Goal: Information Seeking & Learning: Find specific page/section

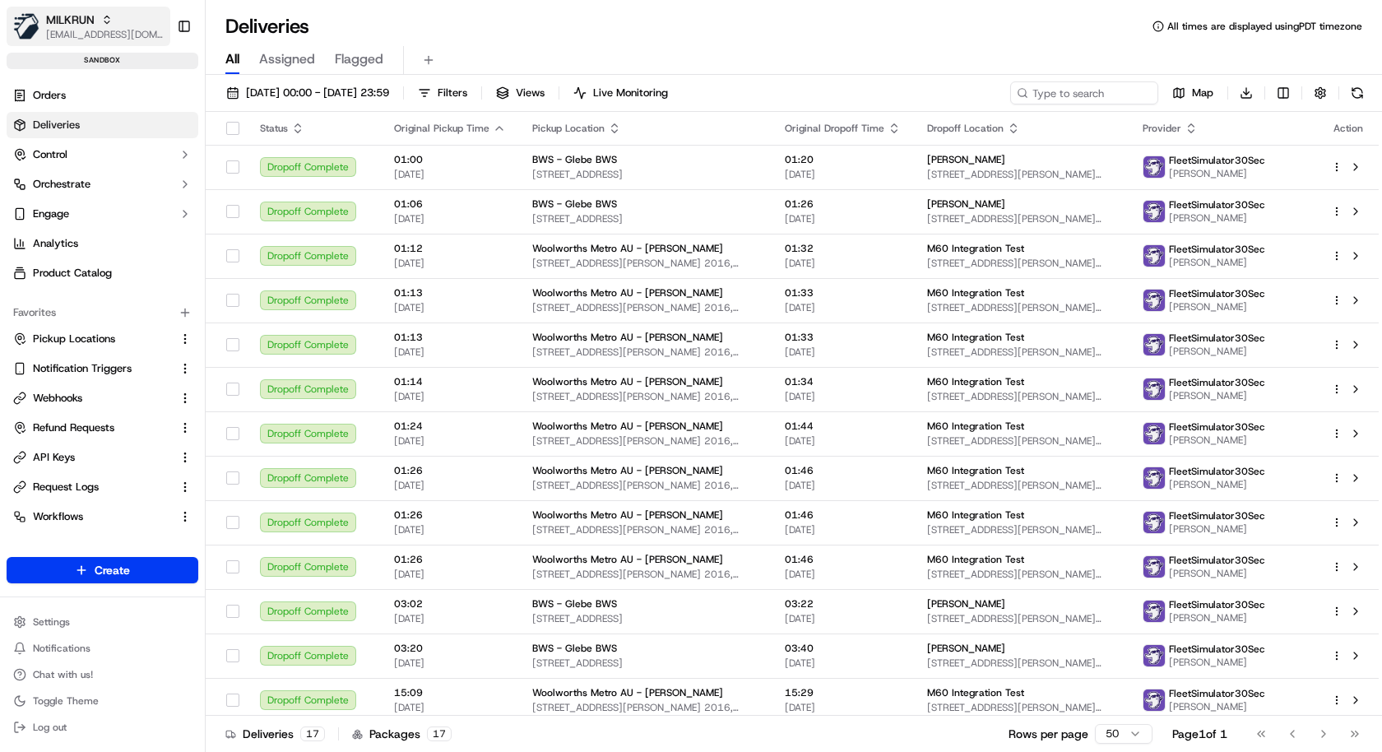
click at [108, 39] on span "[EMAIL_ADDRESS][DOMAIN_NAME]" at bounding box center [105, 34] width 118 height 13
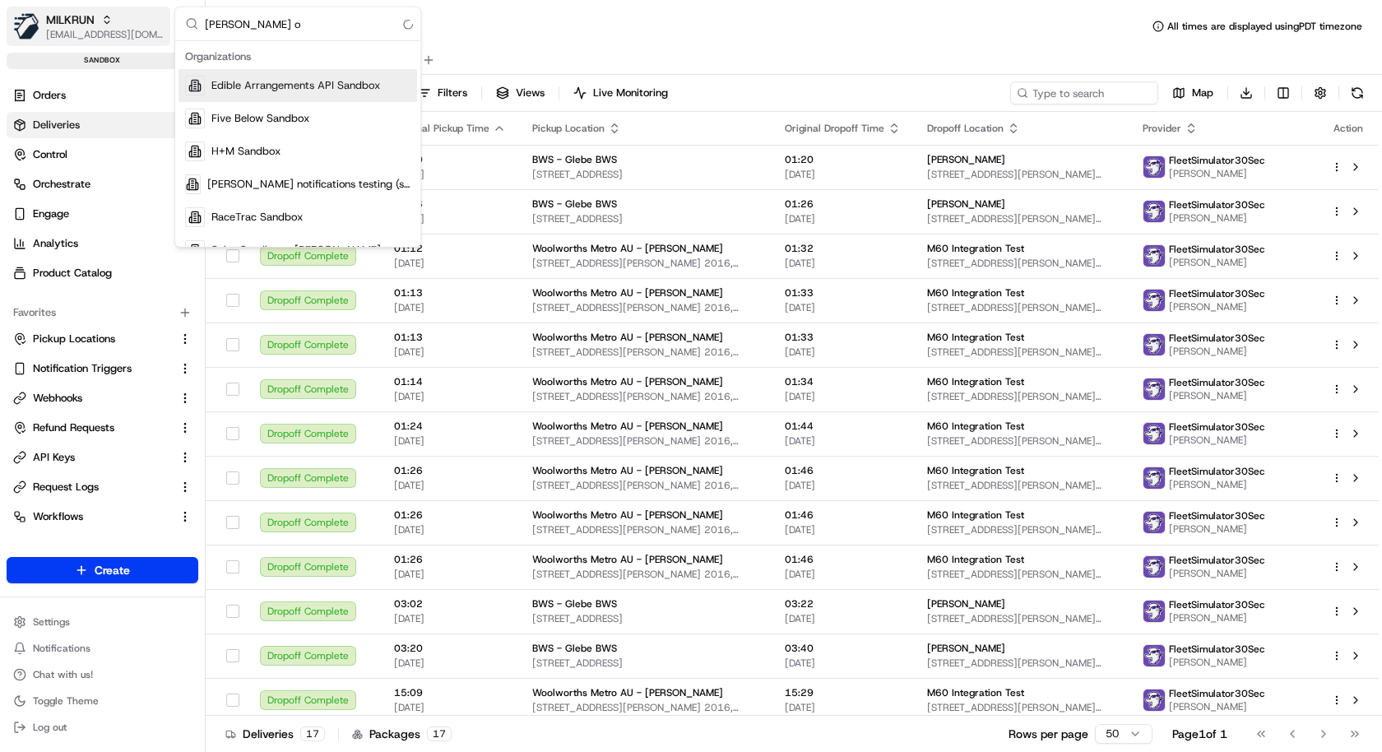
type input "nash or"
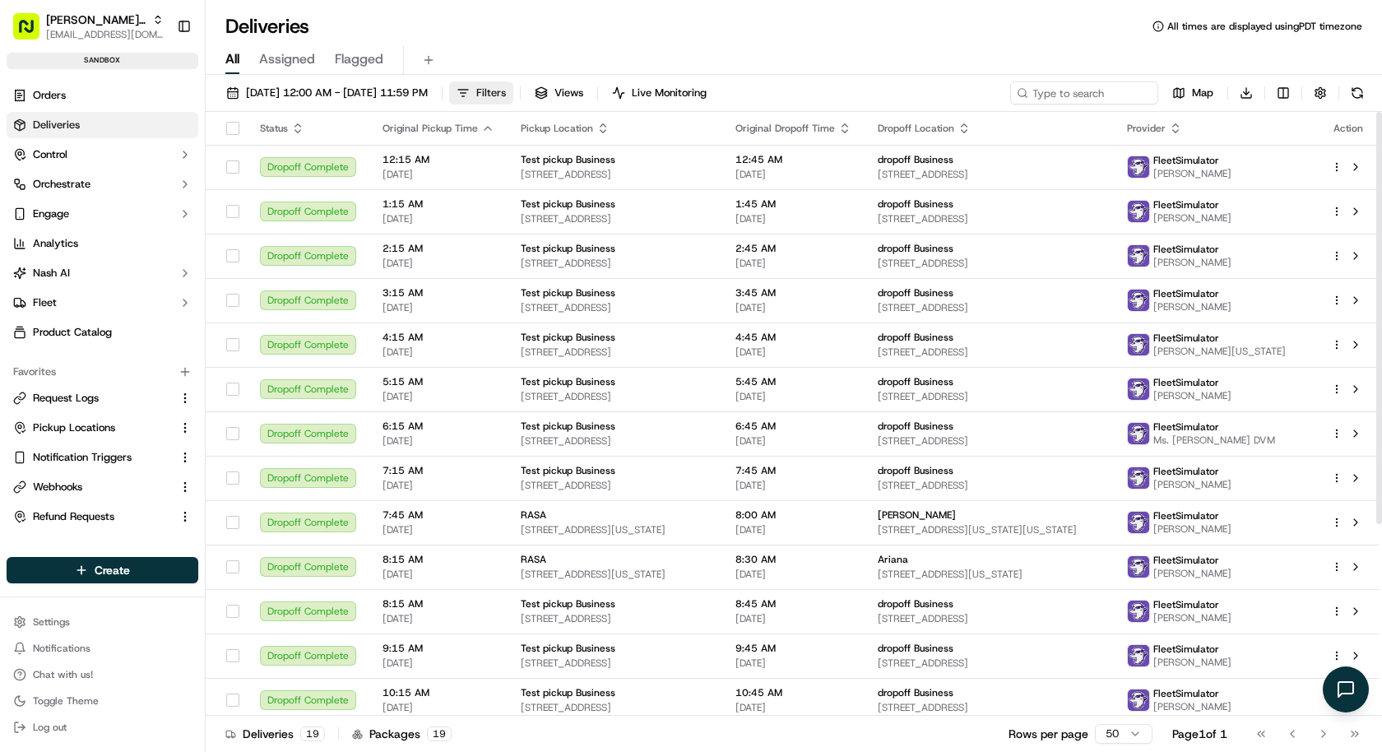
click at [506, 99] on span "Filters" at bounding box center [491, 93] width 30 height 15
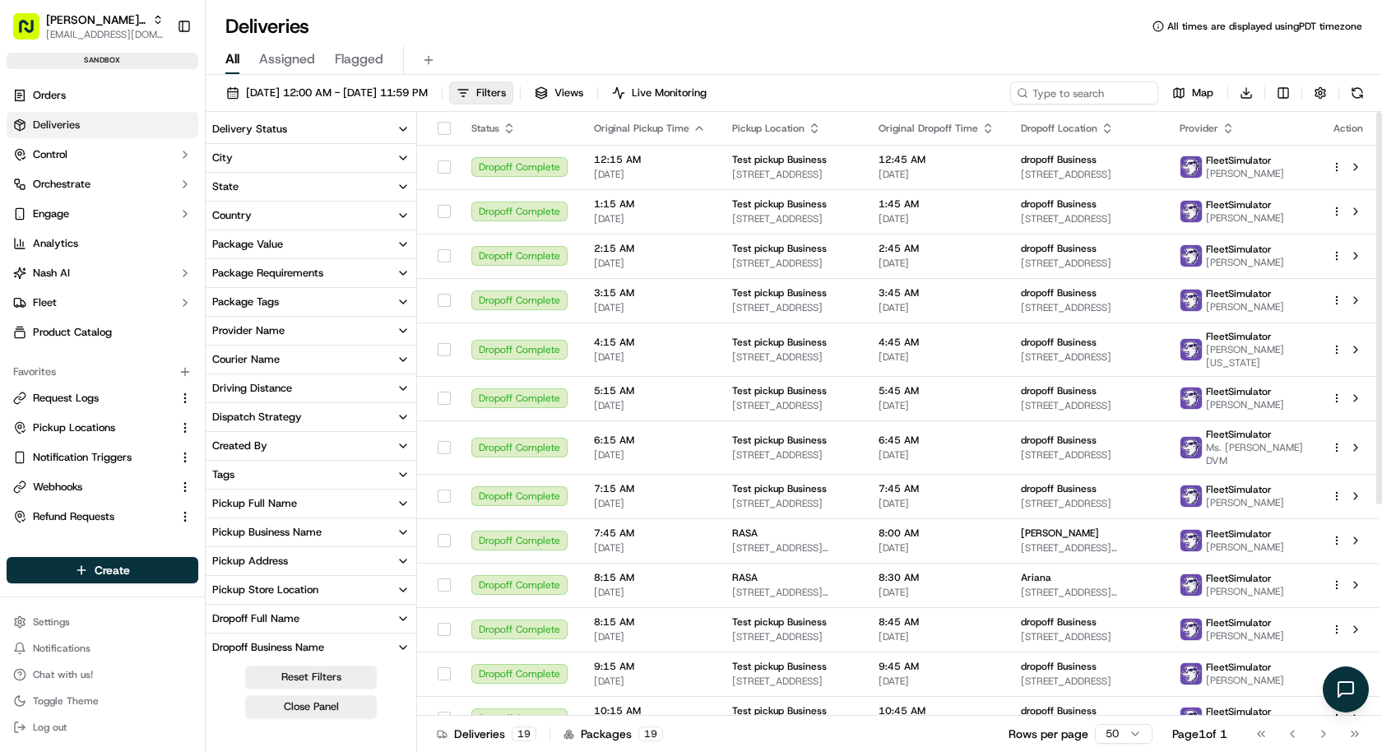
click at [329, 274] on button "Package Requirements" at bounding box center [311, 273] width 211 height 28
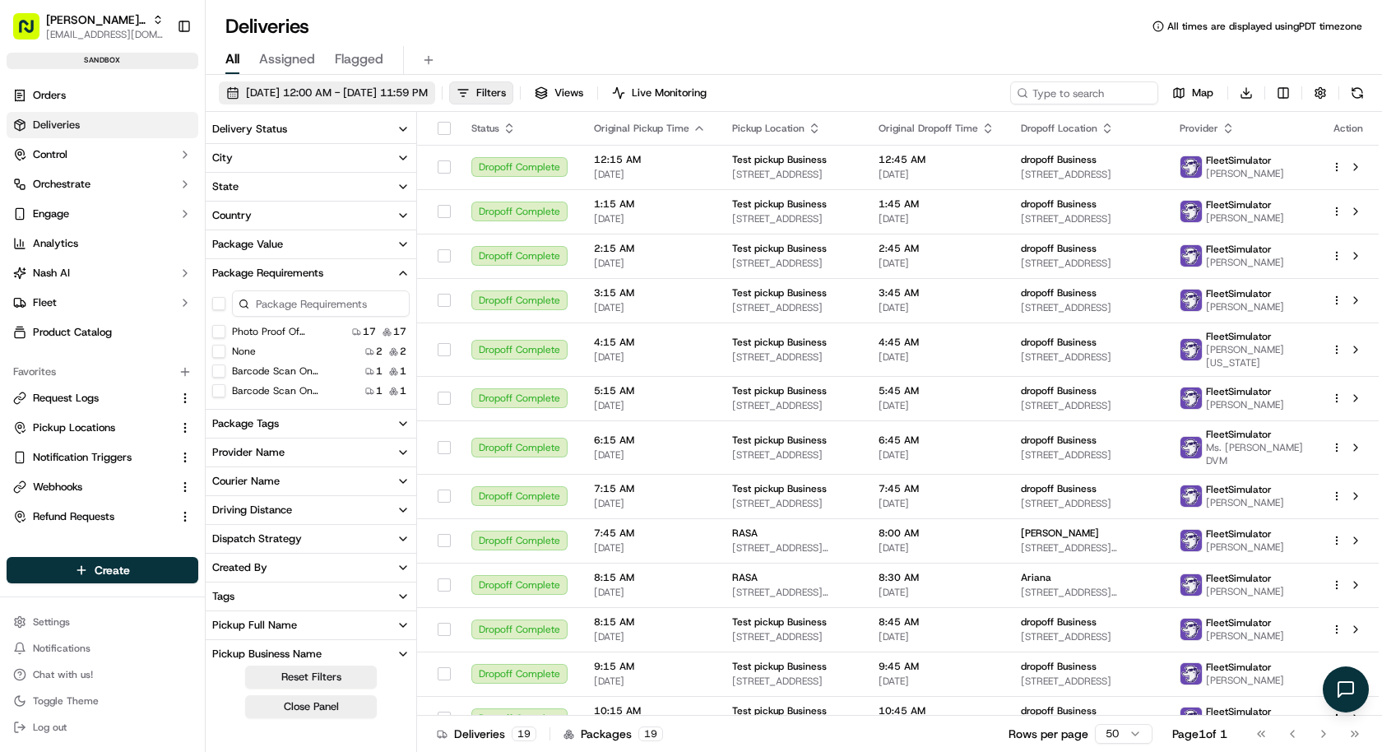
click at [353, 81] on button "09/18/2025 12:00 AM - 09/18/2025 11:59 PM" at bounding box center [327, 92] width 216 height 23
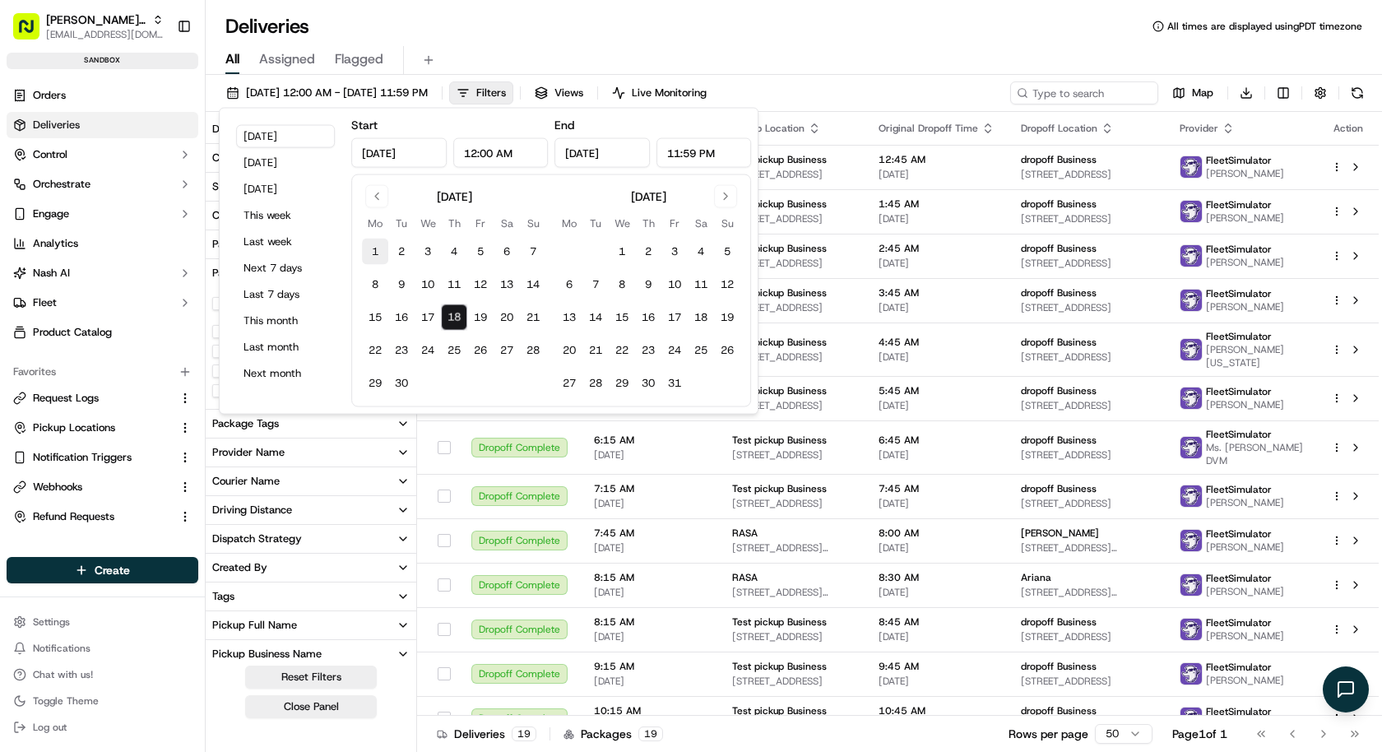
click at [373, 251] on button "1" at bounding box center [375, 251] width 26 height 26
type input "Sep 1, 2025"
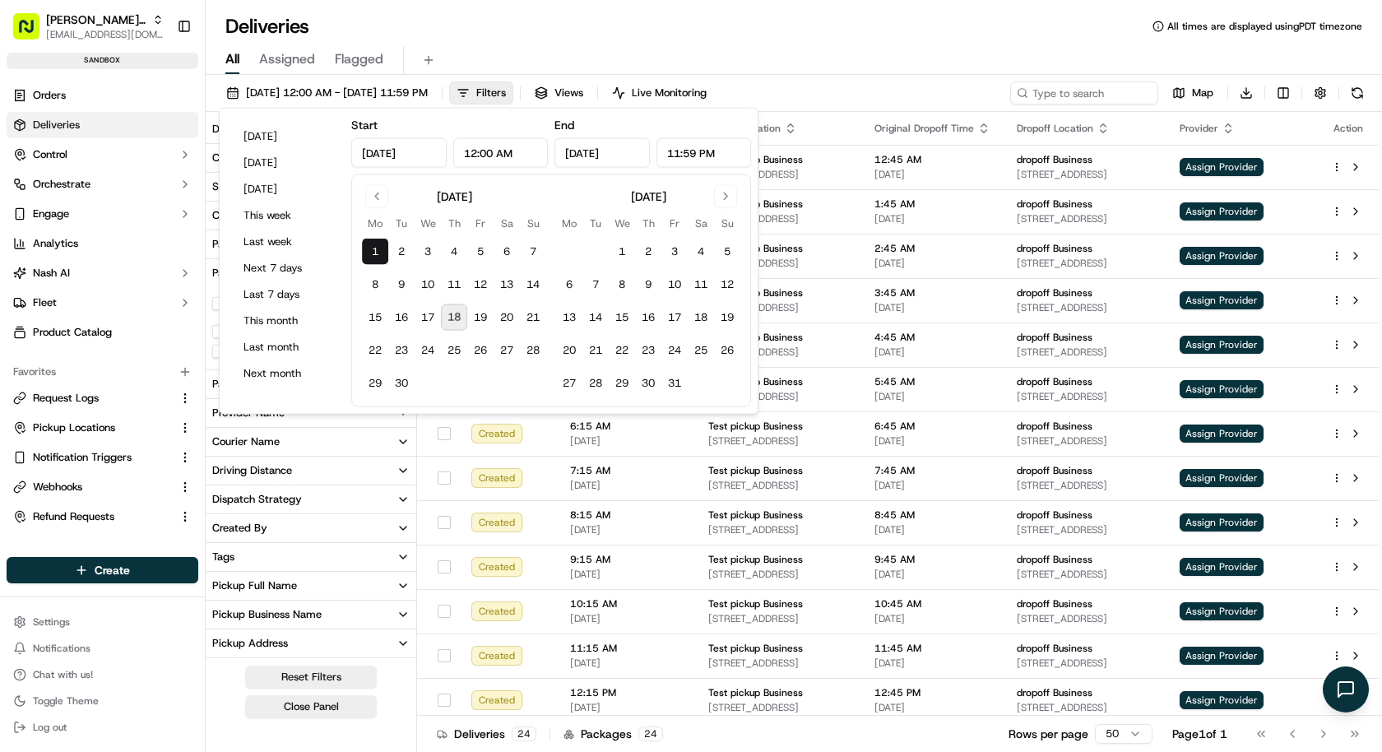
click at [450, 313] on button "18" at bounding box center [454, 317] width 26 height 26
type input "Sep 18, 2025"
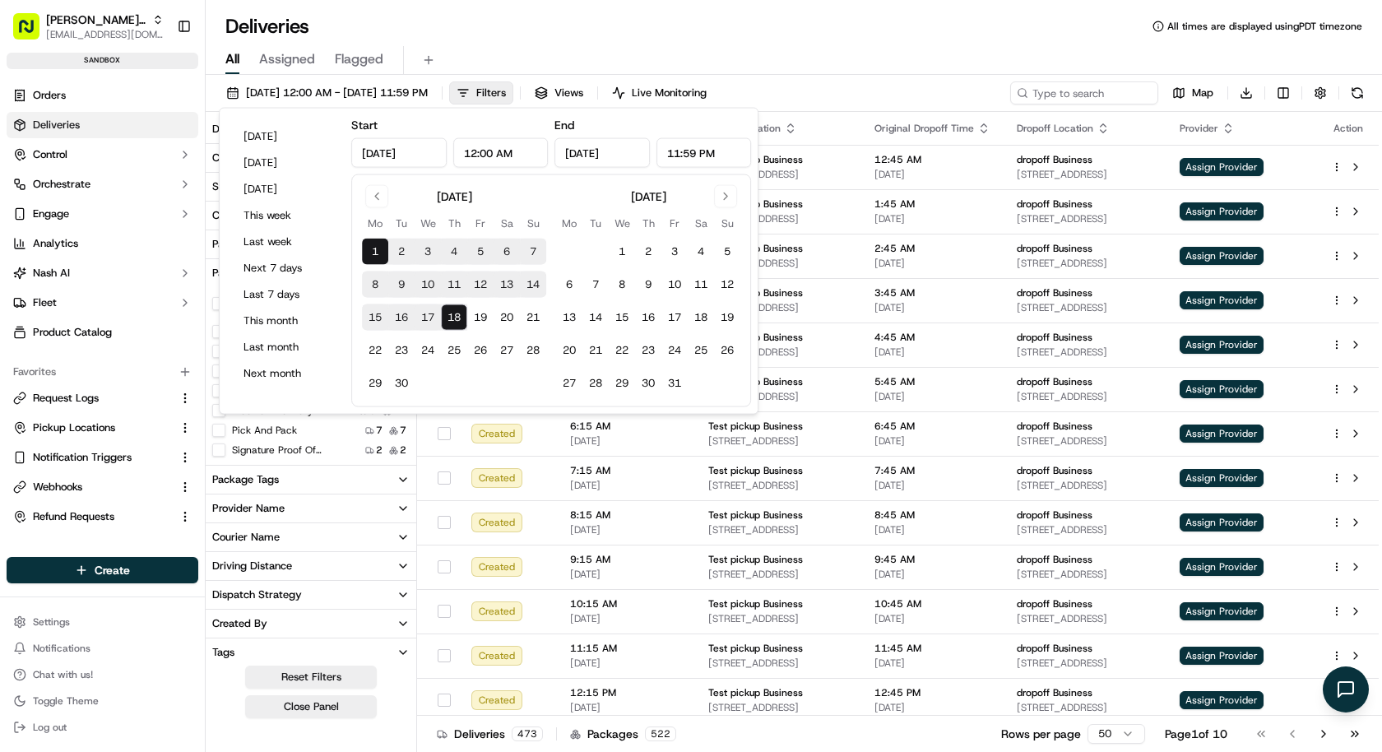
click at [756, 53] on div "All Assigned Flagged" at bounding box center [794, 60] width 1176 height 29
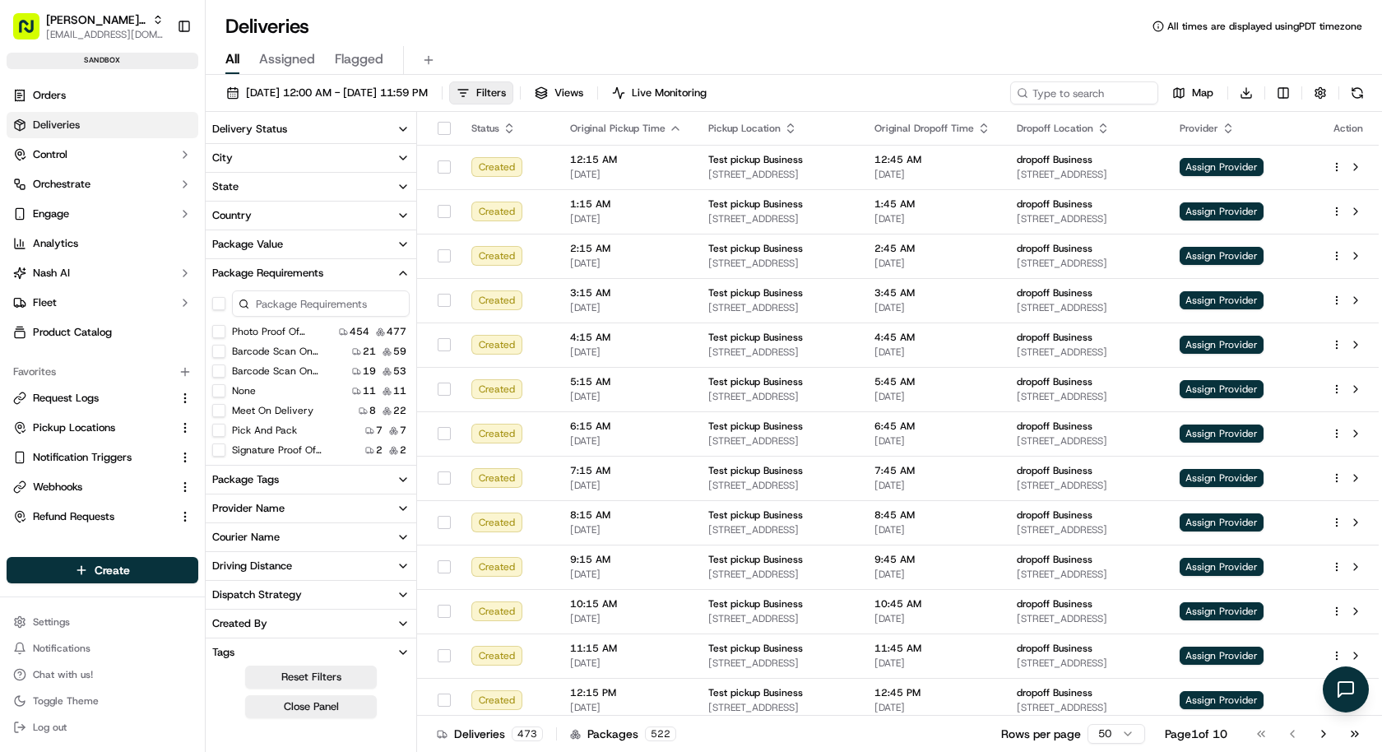
click at [289, 304] on input at bounding box center [321, 303] width 178 height 26
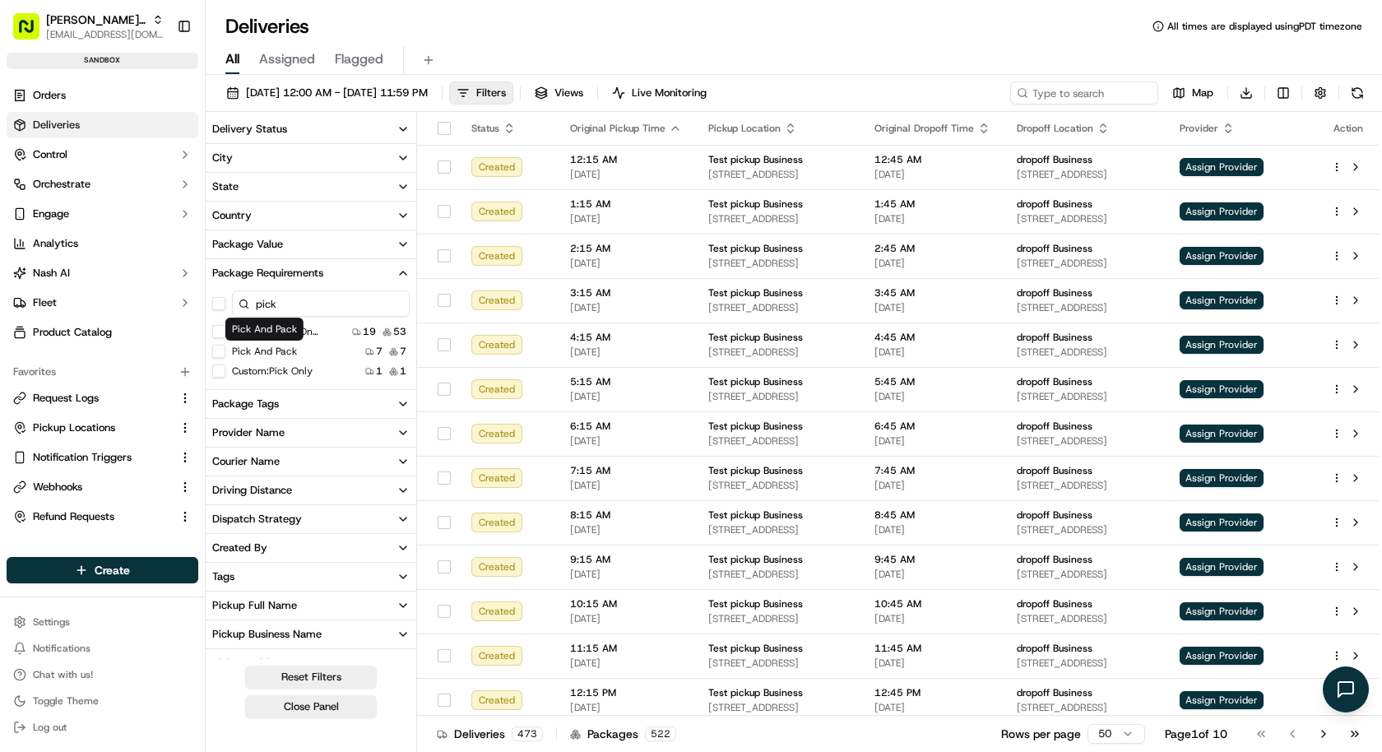
type input "pick"
click at [278, 350] on label "Pick And Pack" at bounding box center [264, 351] width 65 height 13
click at [225, 350] on button "Pick And Pack" at bounding box center [218, 351] width 13 height 13
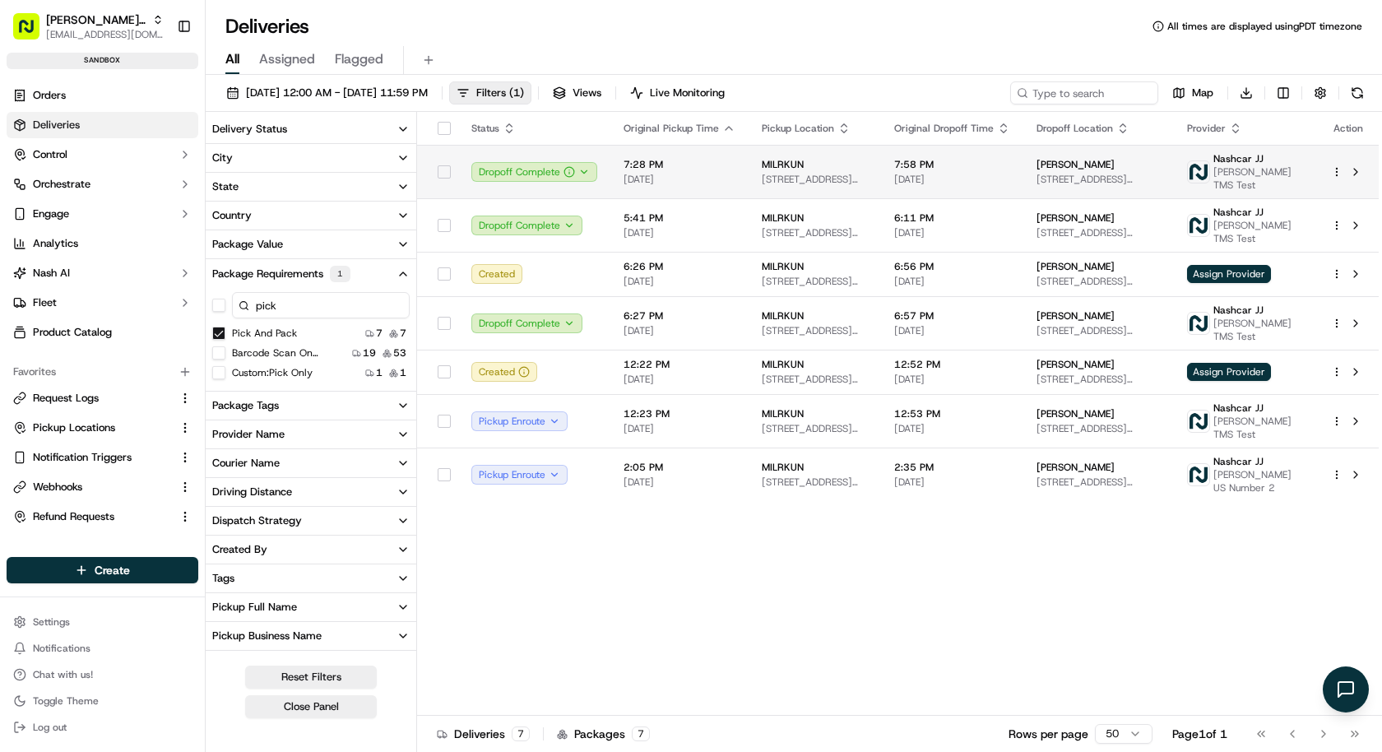
click at [1333, 169] on html "Nash Org kareem@usenash.com Toggle Sidebar sandbox Orders Deliveries Control Or…" at bounding box center [691, 376] width 1382 height 752
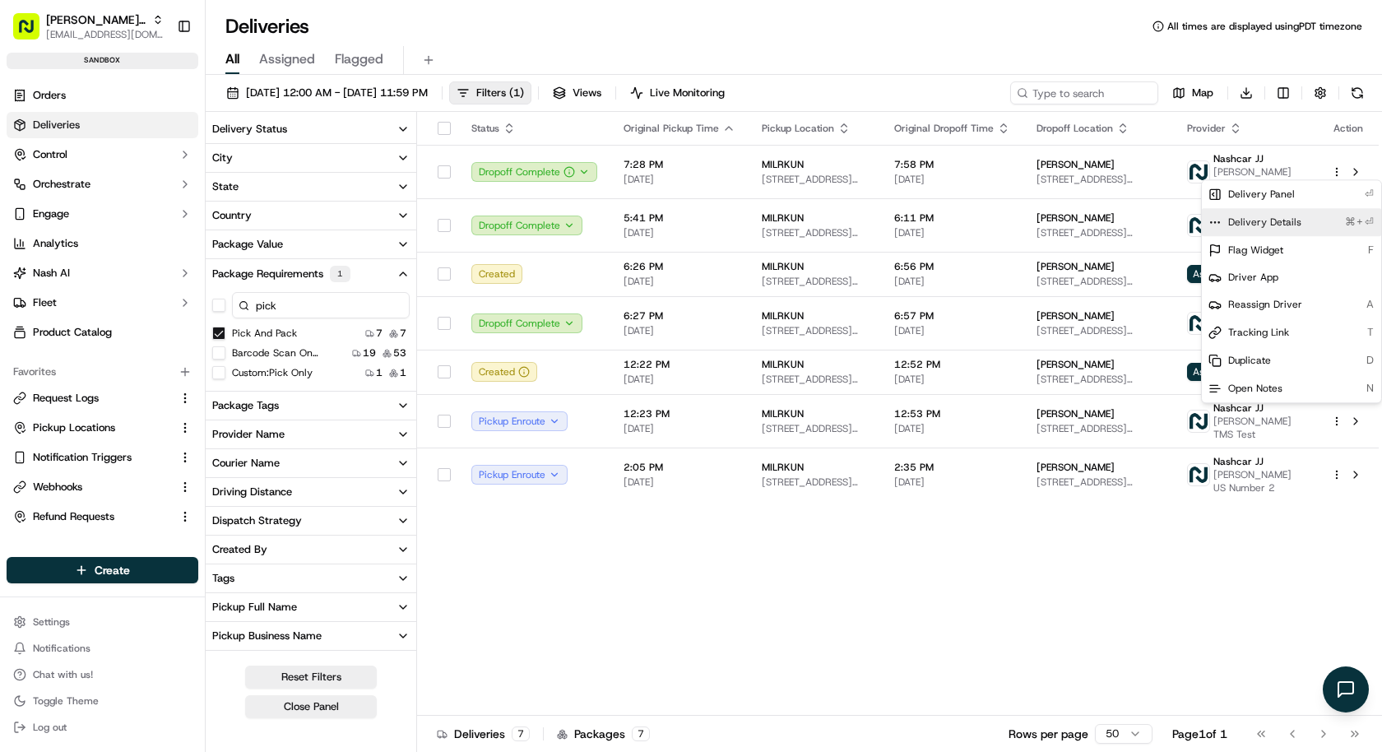
click at [1312, 218] on div "Delivery Details ⌘+⏎" at bounding box center [1290, 222] width 179 height 28
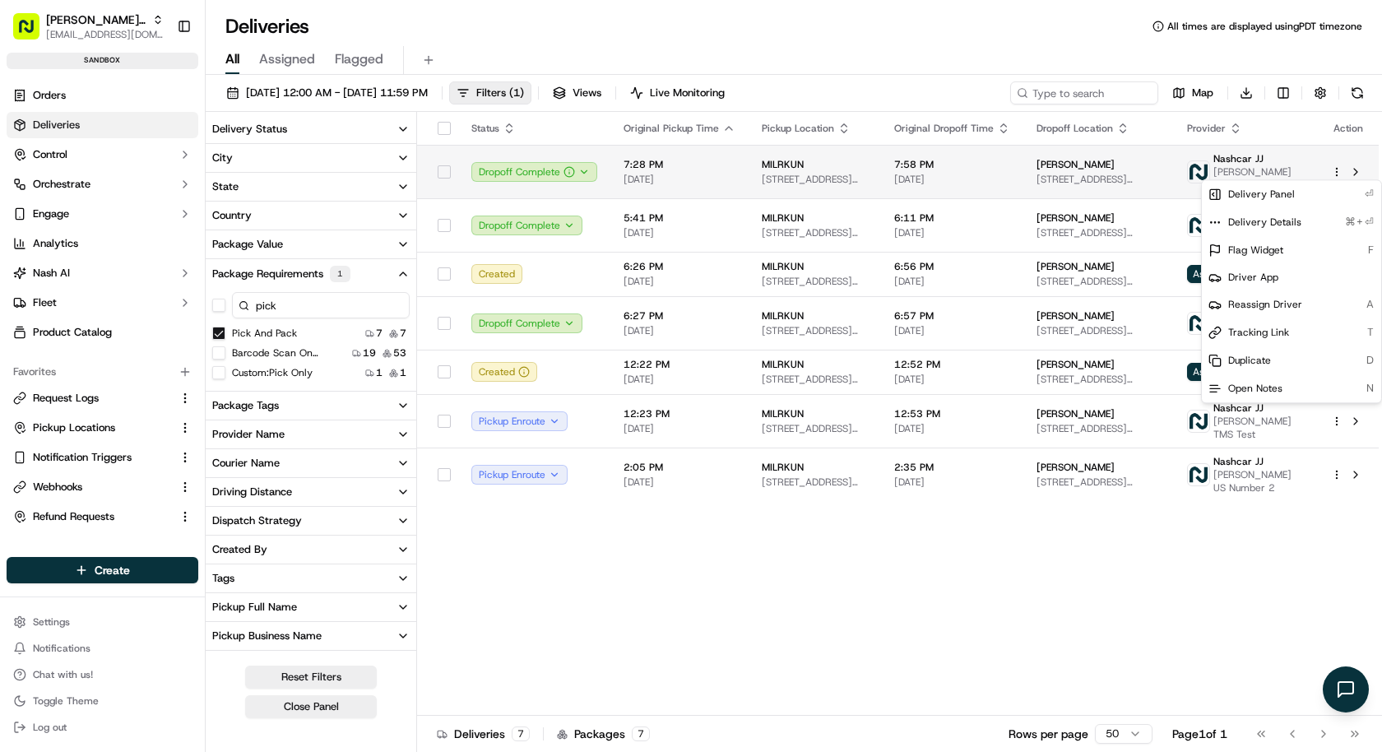
click at [1155, 187] on html "Nash Org kareem@usenash.com Toggle Sidebar sandbox Orders Deliveries Control Or…" at bounding box center [691, 376] width 1382 height 752
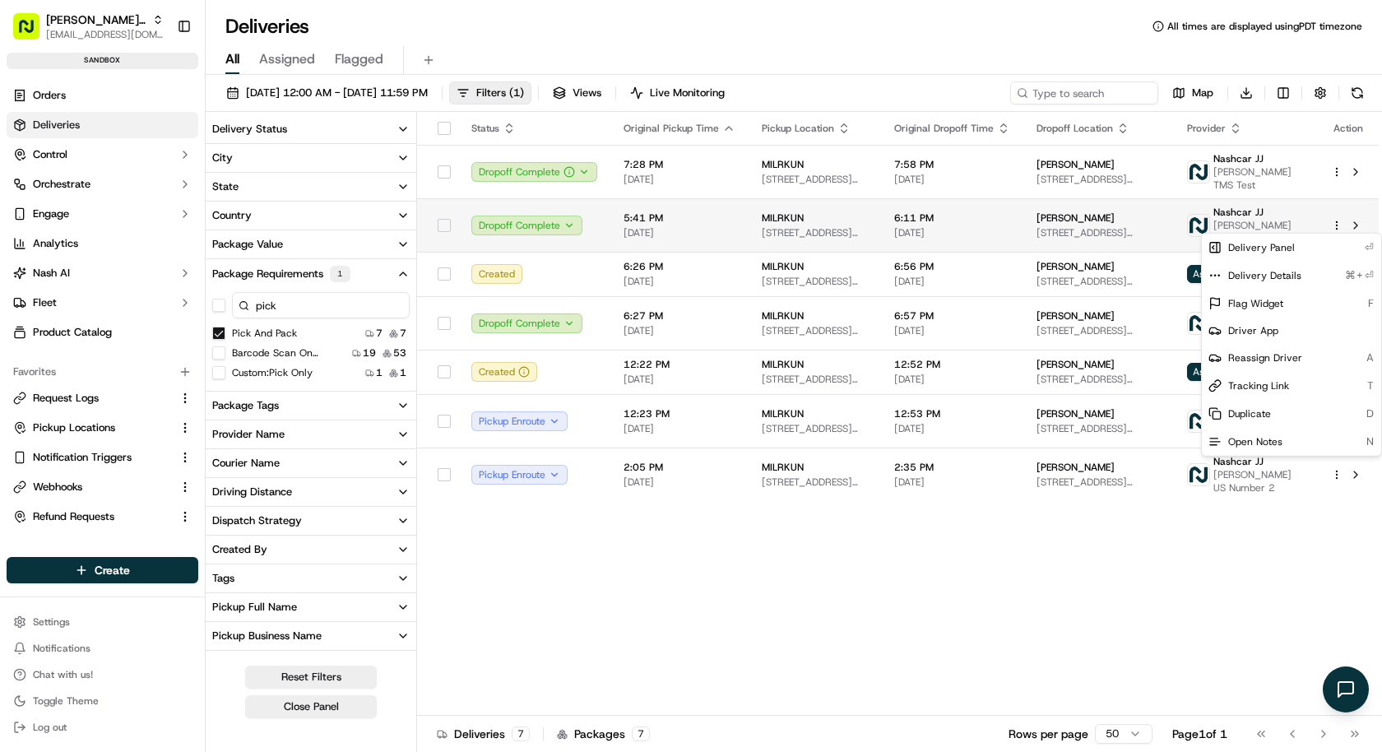
click at [1337, 224] on html "Nash Org kareem@usenash.com Toggle Sidebar sandbox Orders Deliveries Control Or…" at bounding box center [691, 376] width 1382 height 752
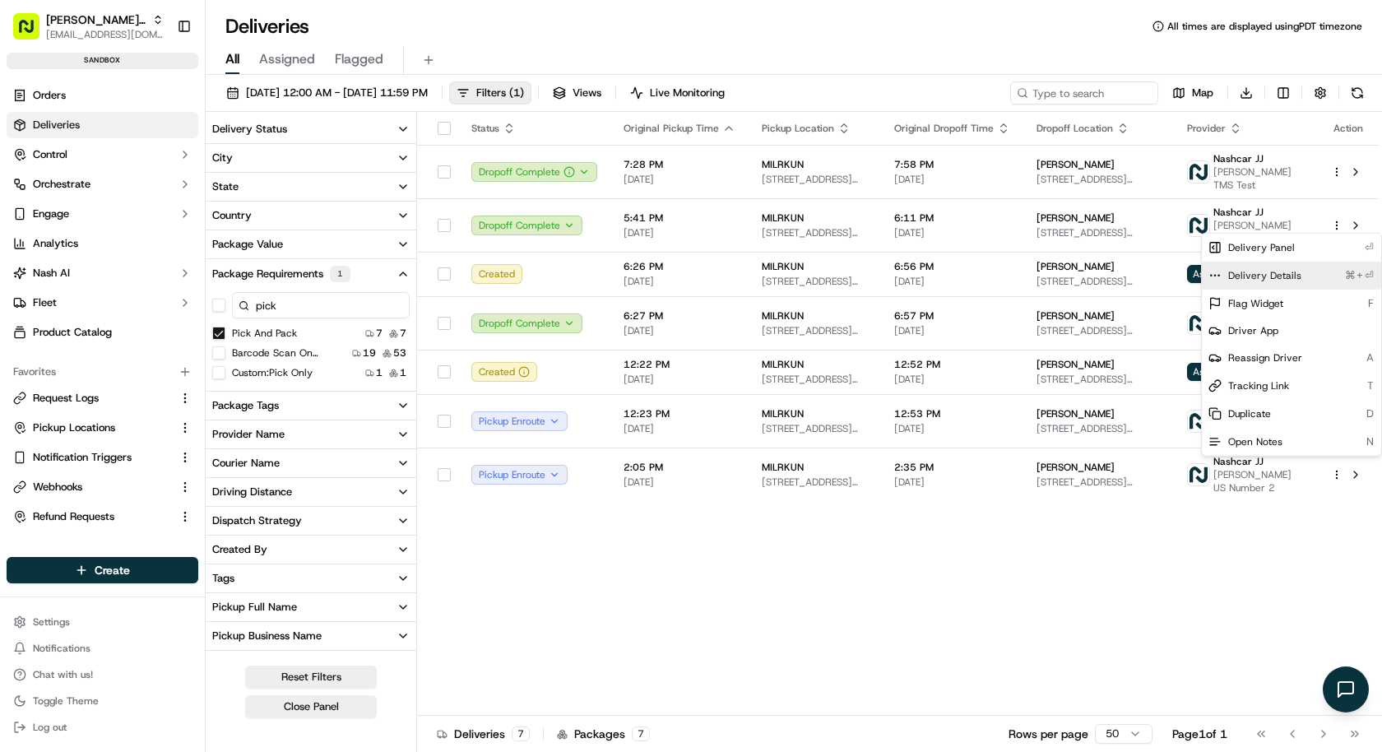
click at [1314, 270] on div "Delivery Details ⌘+⏎" at bounding box center [1290, 276] width 179 height 28
click at [1090, 319] on html "Nash Org kareem@usenash.com Toggle Sidebar sandbox Orders Deliveries Control Or…" at bounding box center [691, 376] width 1382 height 752
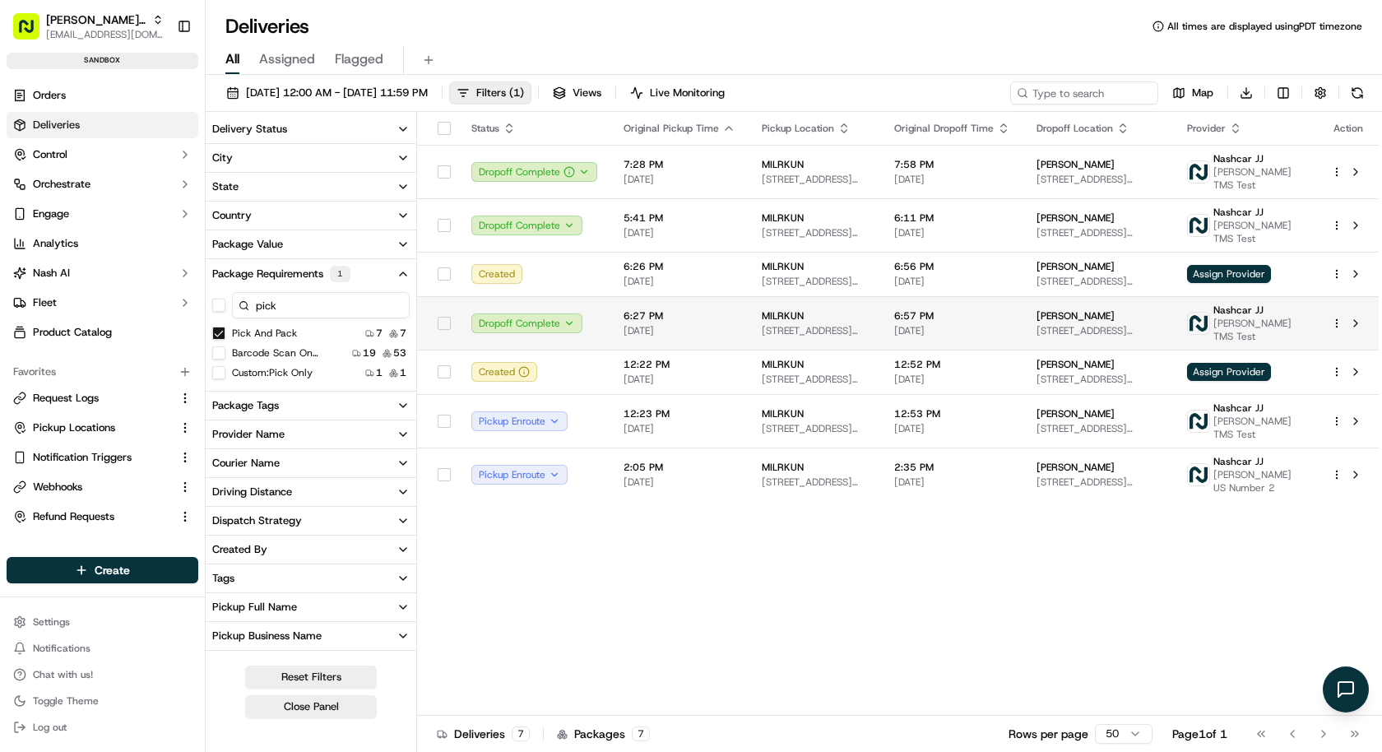
click at [1340, 323] on html "Nash Org kareem@usenash.com Toggle Sidebar sandbox Orders Deliveries Control Or…" at bounding box center [691, 376] width 1382 height 752
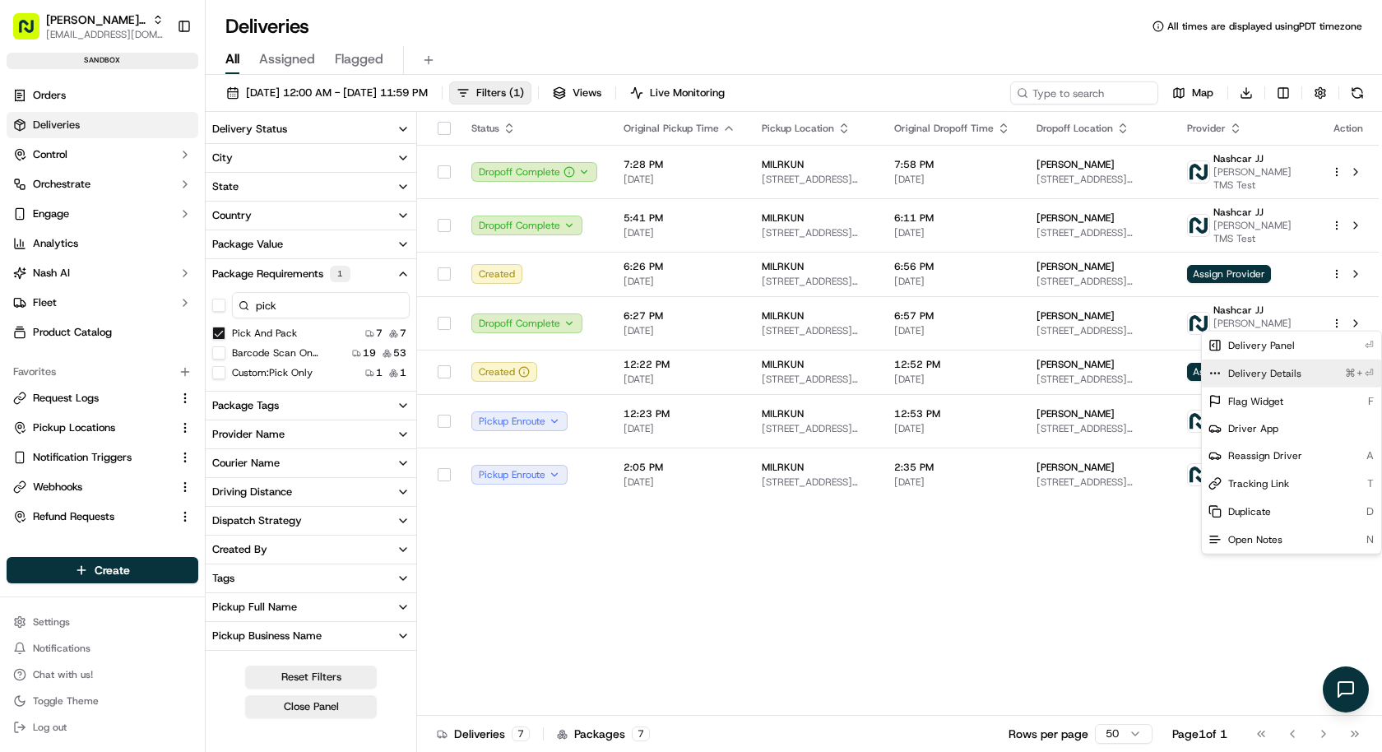
click at [1280, 368] on span "Delivery Details" at bounding box center [1264, 373] width 73 height 13
click at [57, 280] on html "Nash Org kareem@usenash.com Toggle Sidebar sandbox Orders Deliveries Control Or…" at bounding box center [691, 376] width 1382 height 752
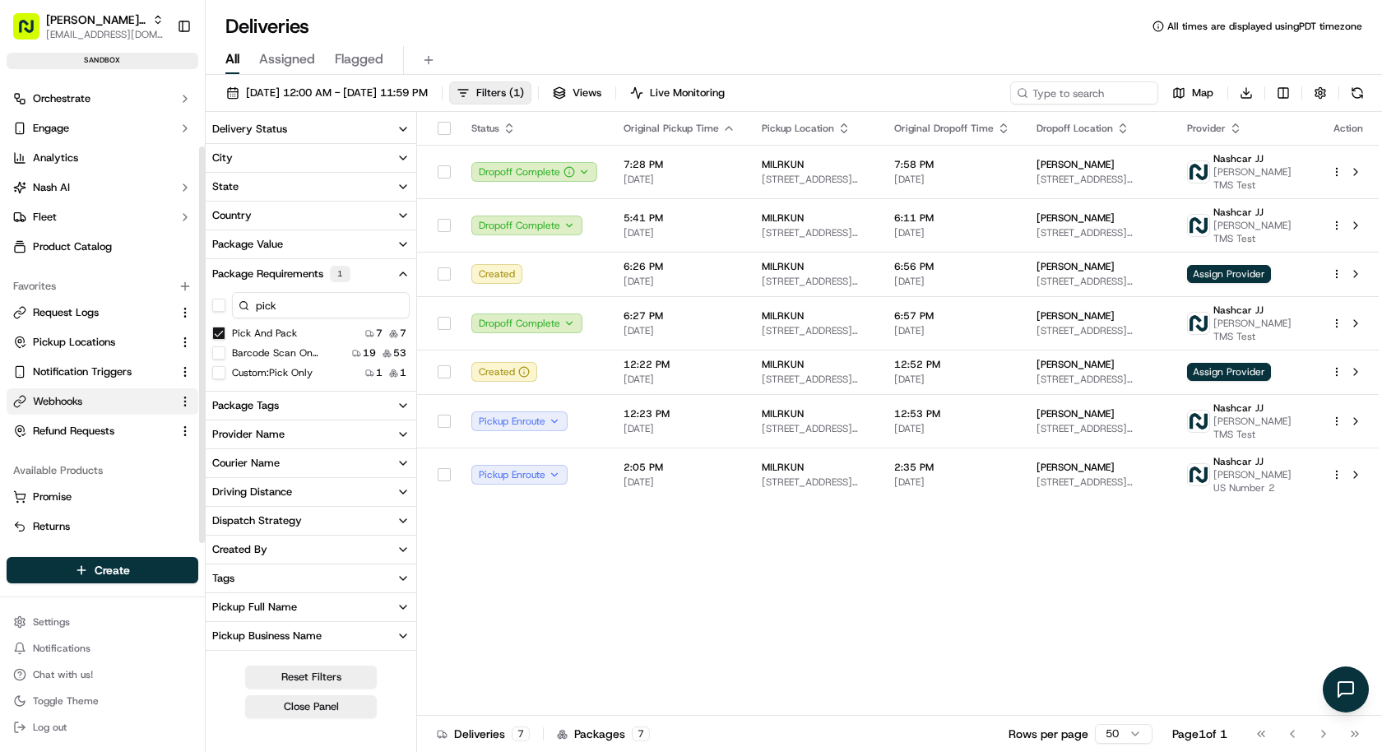
scroll to position [83, 0]
click at [90, 244] on span "Product Catalog" at bounding box center [72, 249] width 79 height 15
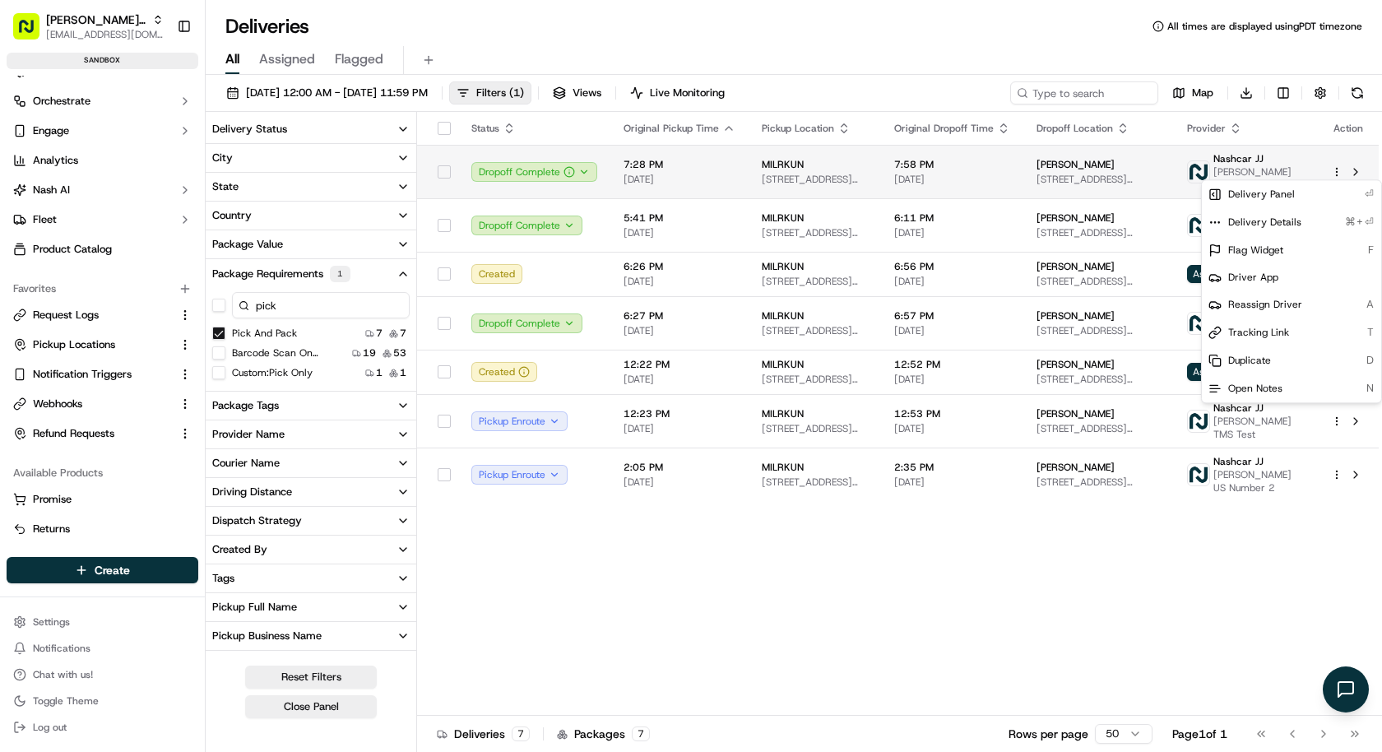
click at [1336, 172] on html "Nash Org kareem@usenash.com Toggle Sidebar sandbox Orders Deliveries Control Or…" at bounding box center [691, 376] width 1382 height 752
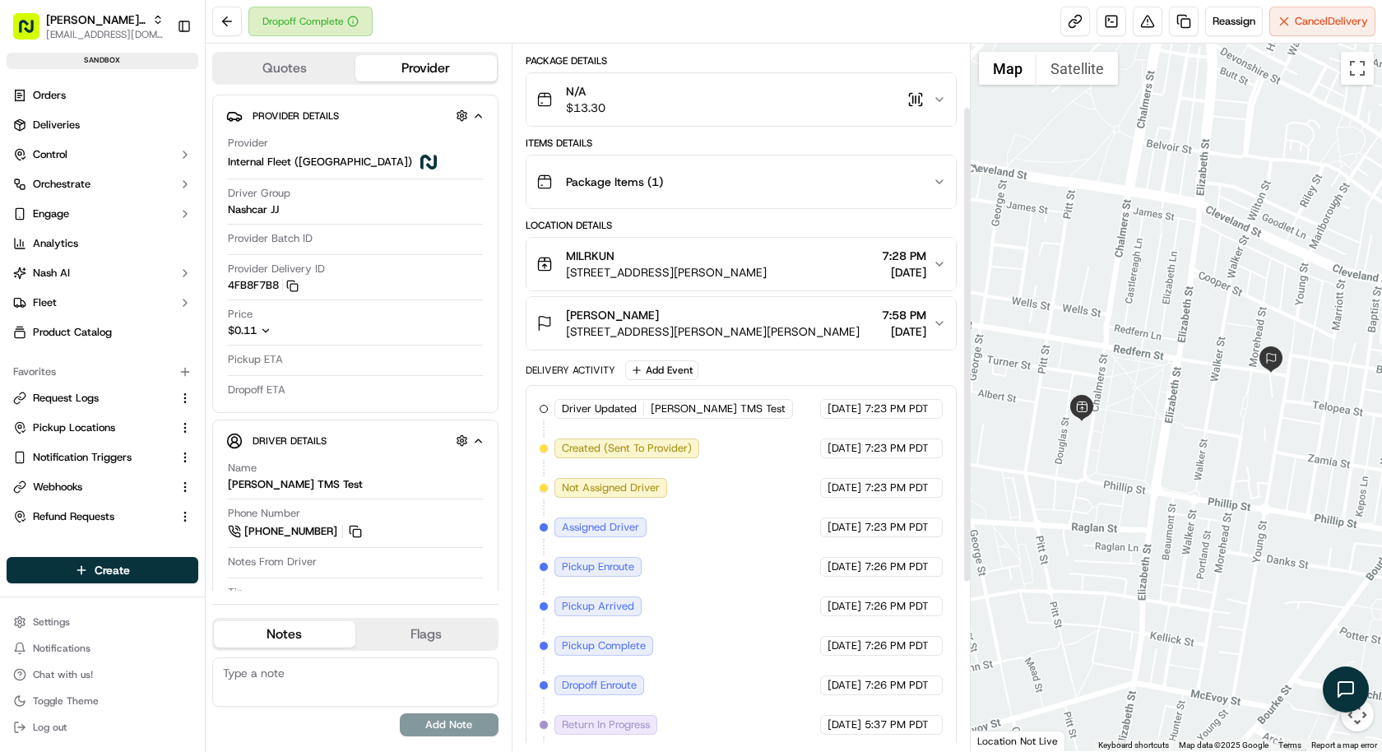
scroll to position [95, 0]
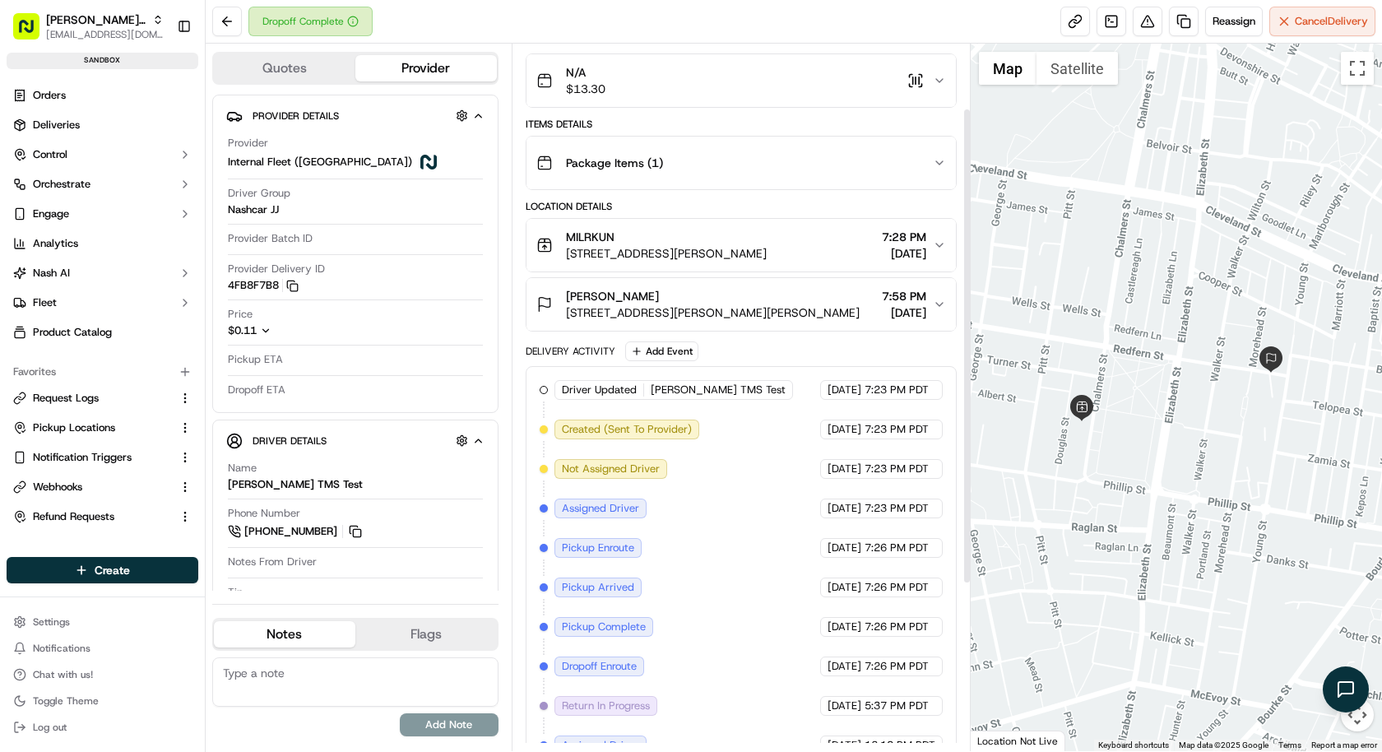
click at [780, 173] on div "Package Items ( 1 )" at bounding box center [734, 162] width 396 height 33
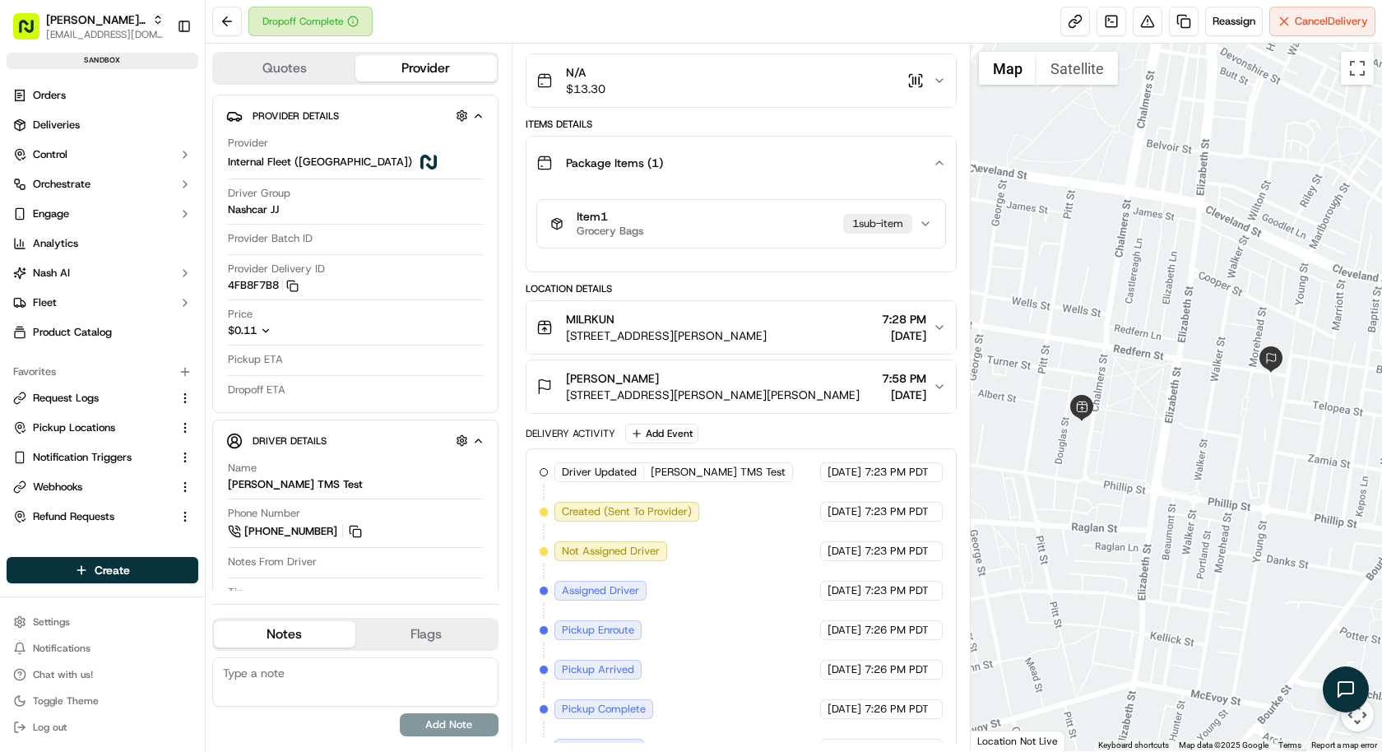
click at [762, 225] on div "Item 1 Grocery Bags 1 sub-item" at bounding box center [734, 224] width 368 height 28
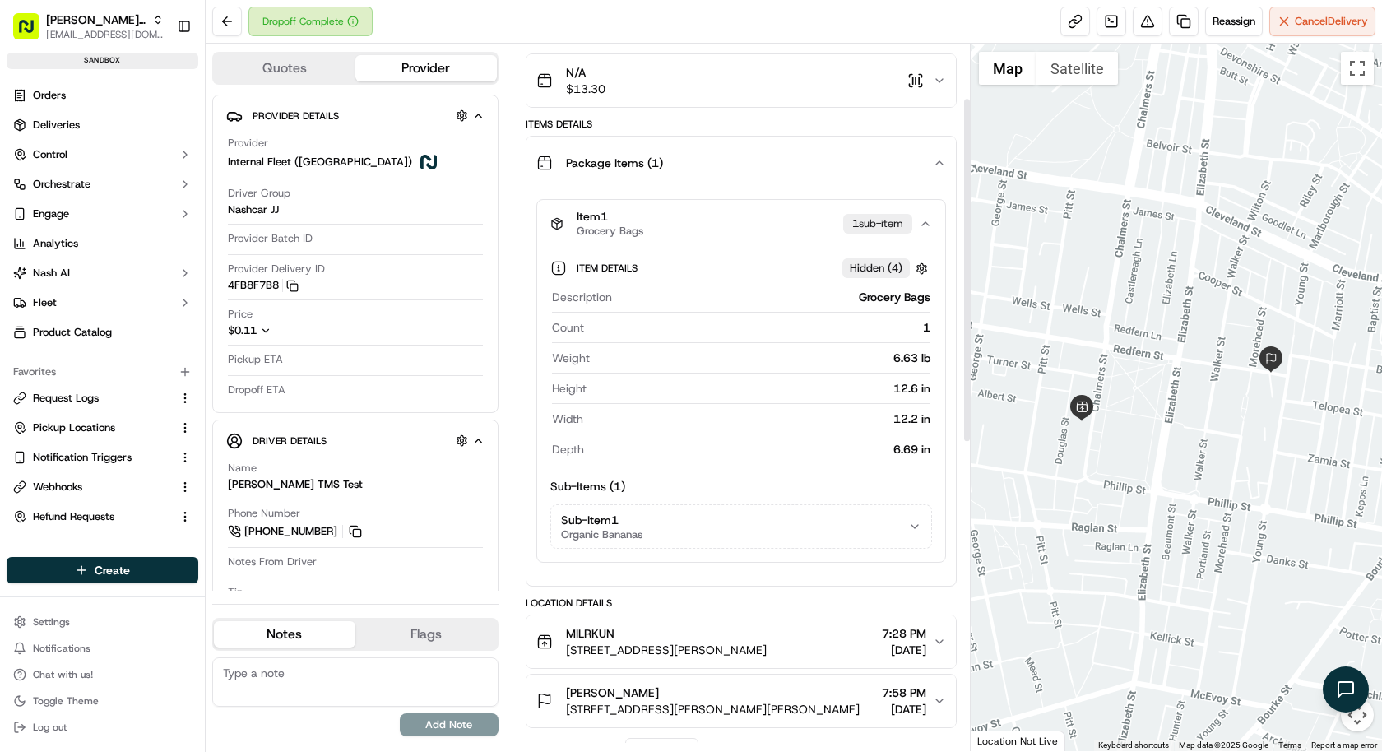
scroll to position [111, 0]
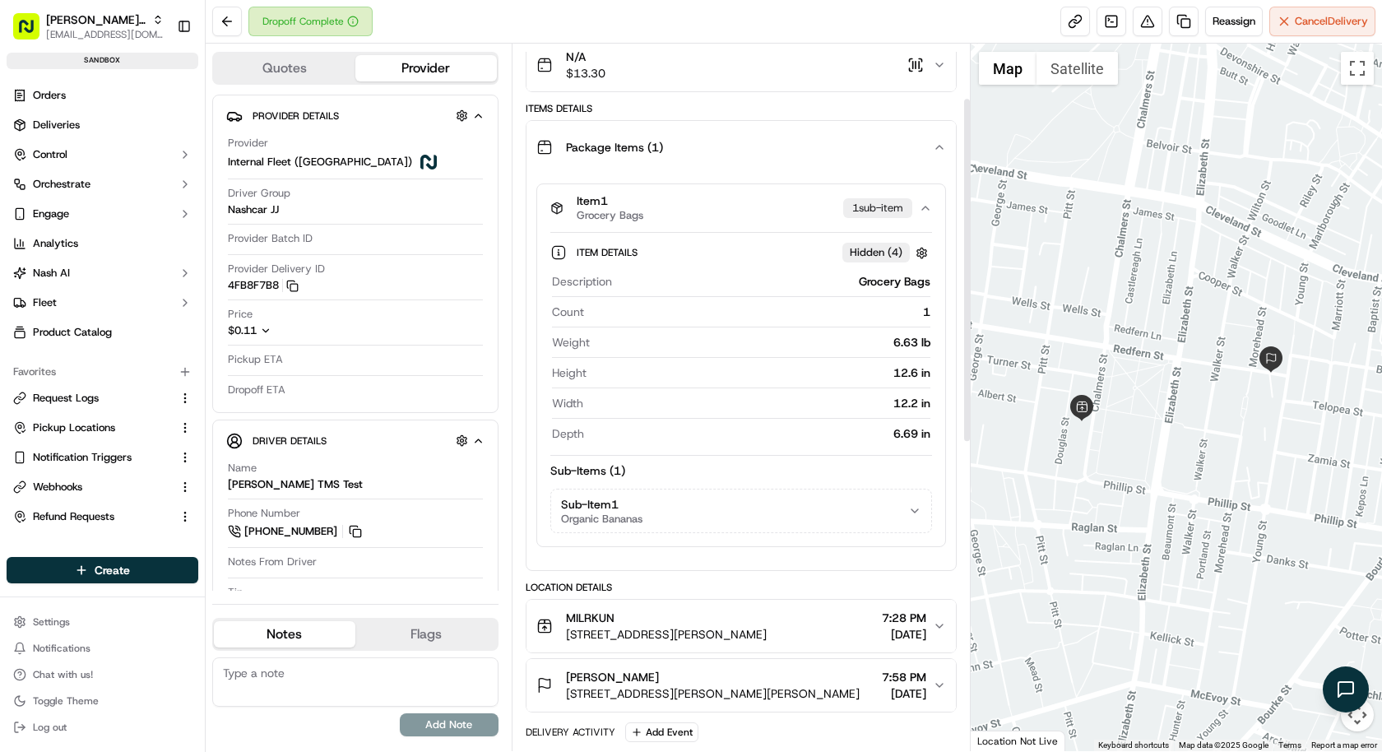
click at [747, 480] on div "Sub-Items ( 1 ) Sub-Item 1 Organic Bananas" at bounding box center [741, 497] width 382 height 71
click at [744, 505] on button "Sub-Item 1 Organic Bananas" at bounding box center [741, 510] width 380 height 43
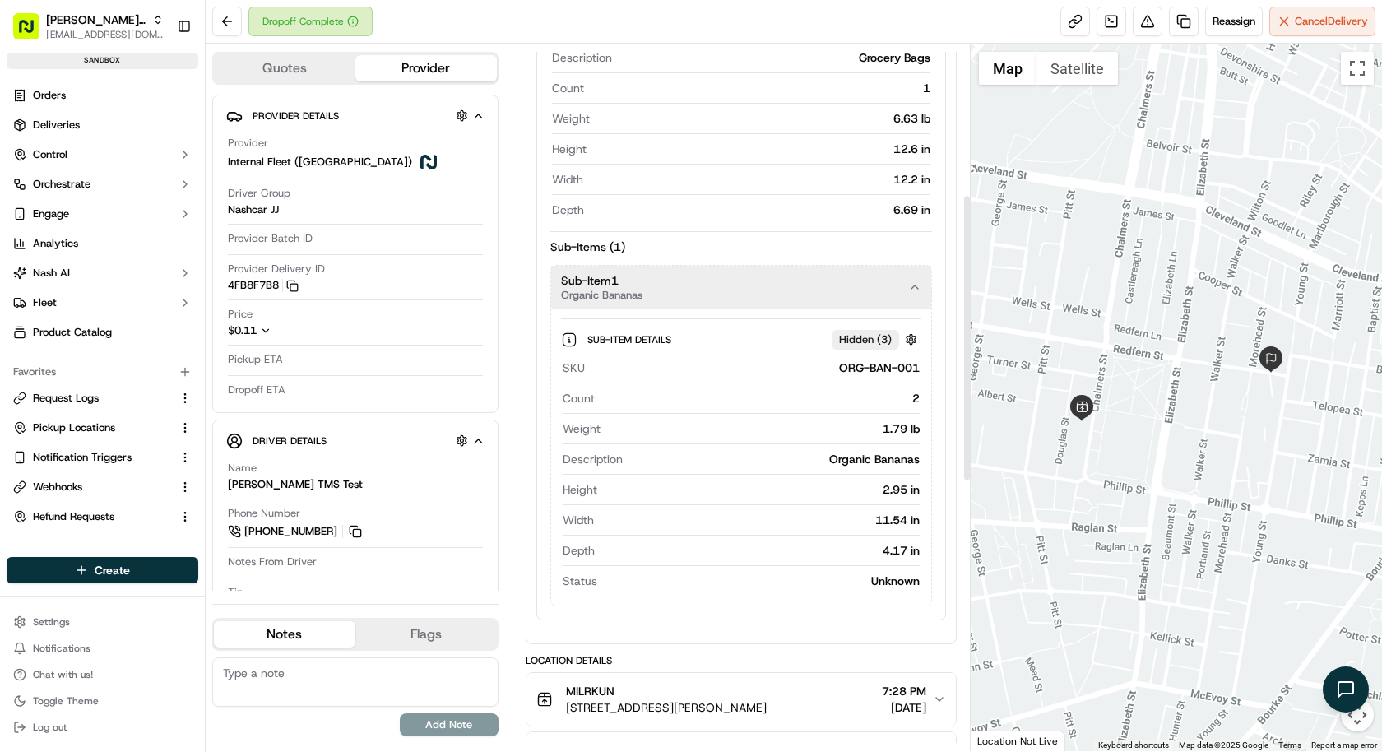
scroll to position [327, 0]
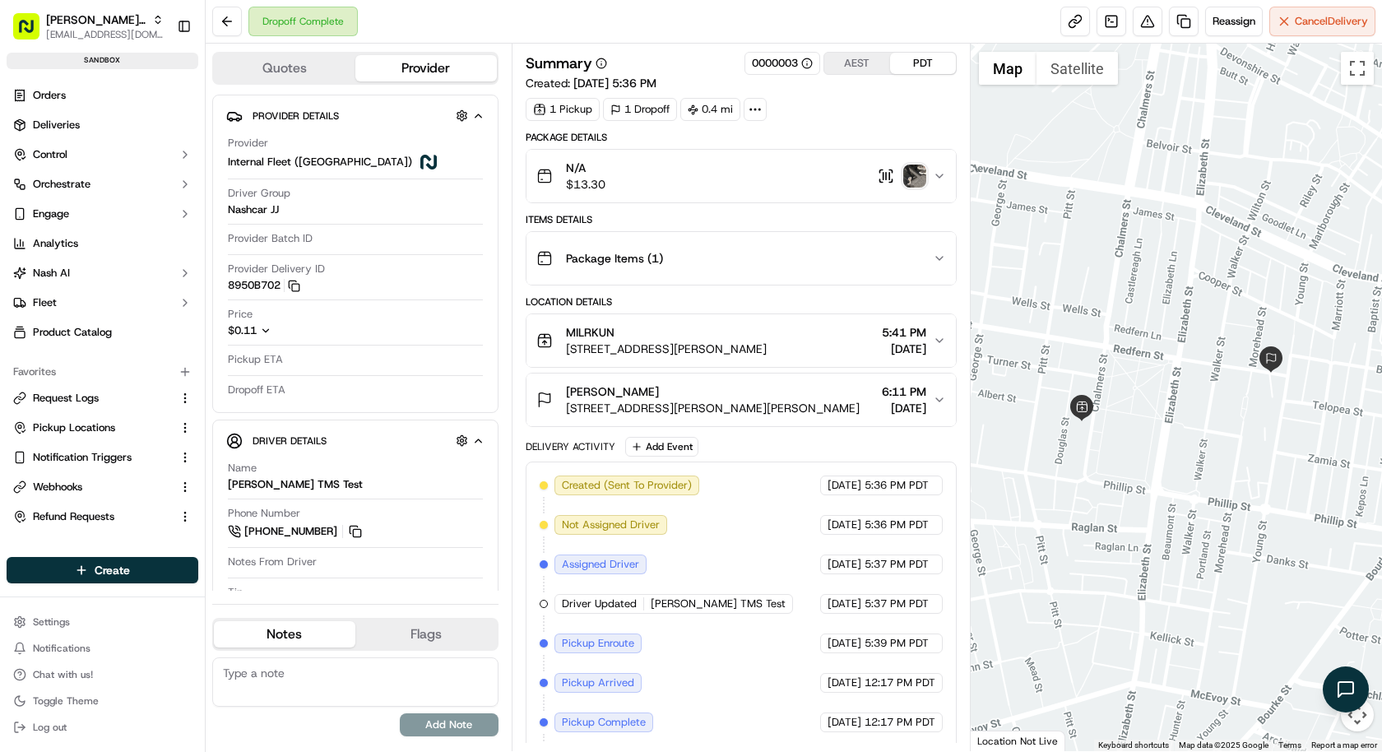
click at [836, 270] on div "Package Items ( 1 )" at bounding box center [734, 258] width 396 height 33
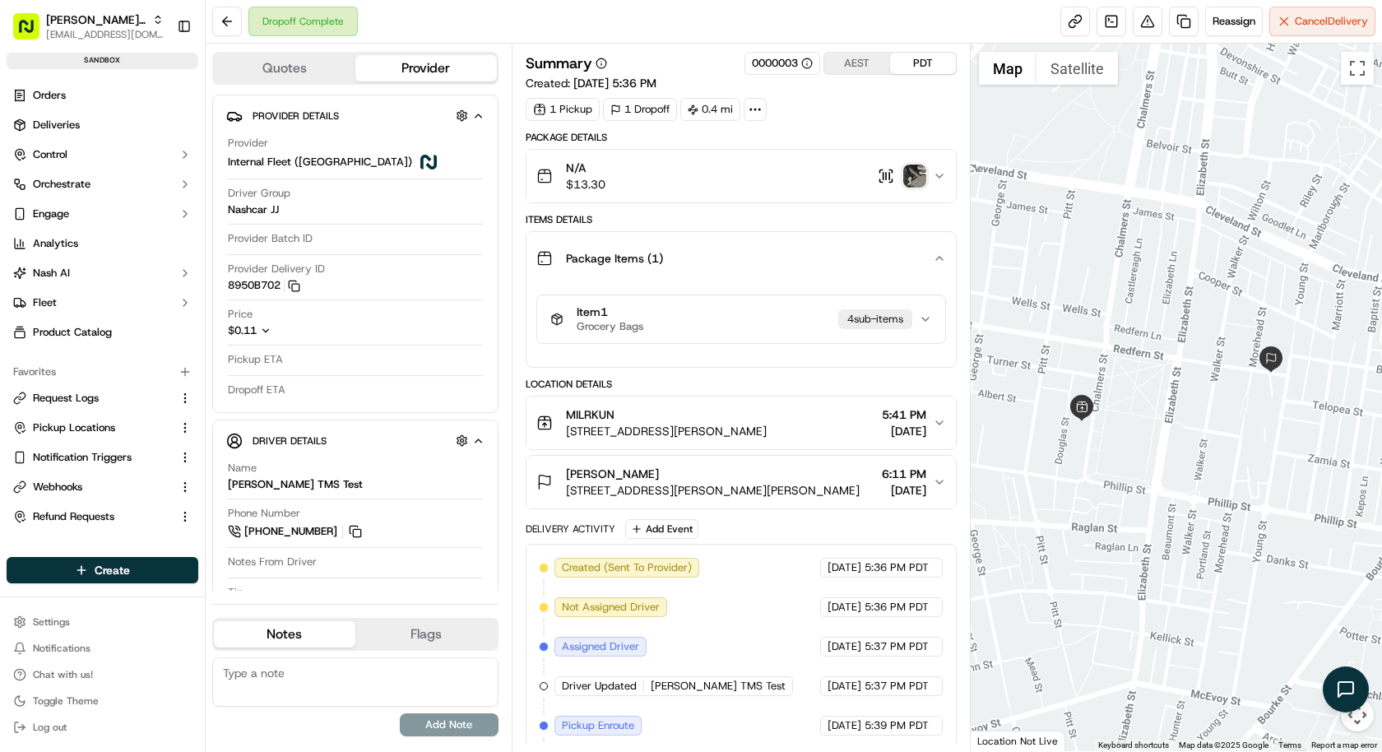
click at [816, 307] on div "Item 1 Grocery Bags 4 sub-item s" at bounding box center [734, 319] width 368 height 28
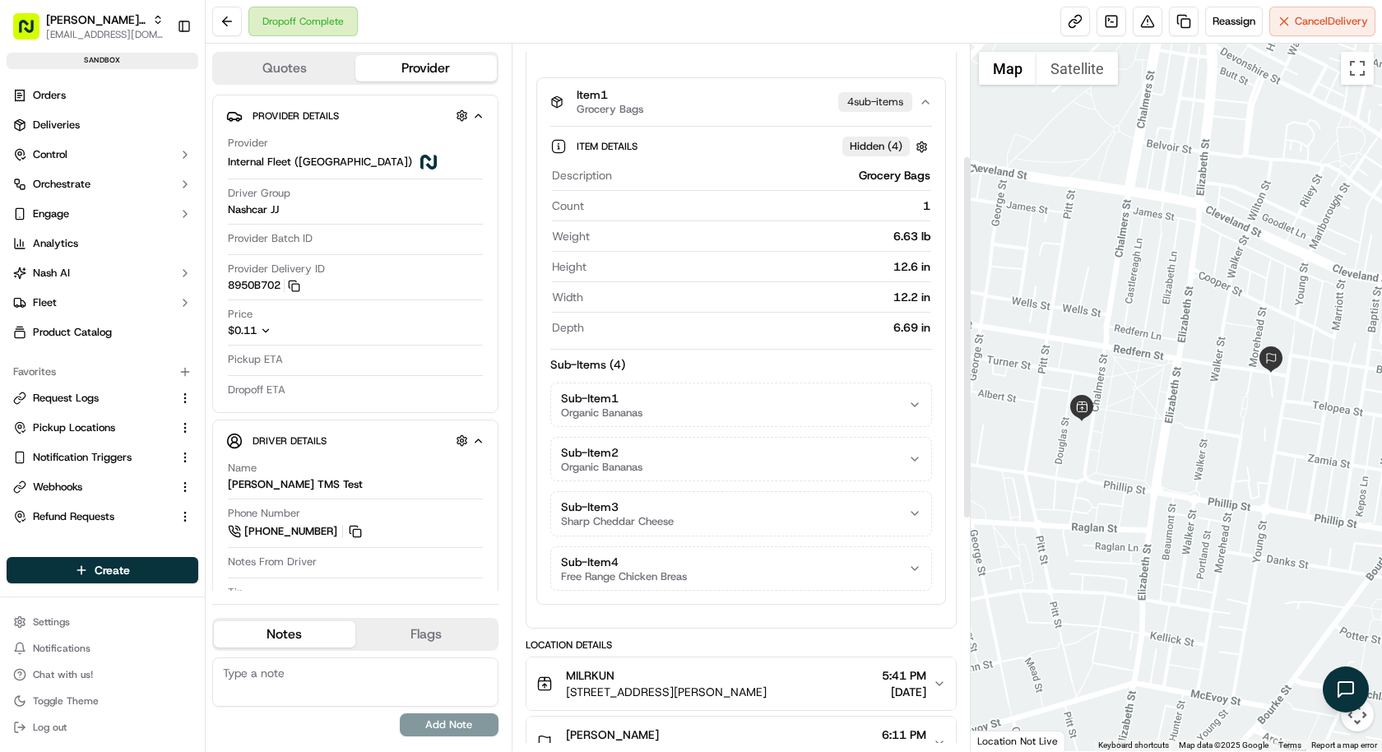
click at [795, 399] on button "Sub-Item 1 Organic Bananas" at bounding box center [741, 404] width 380 height 43
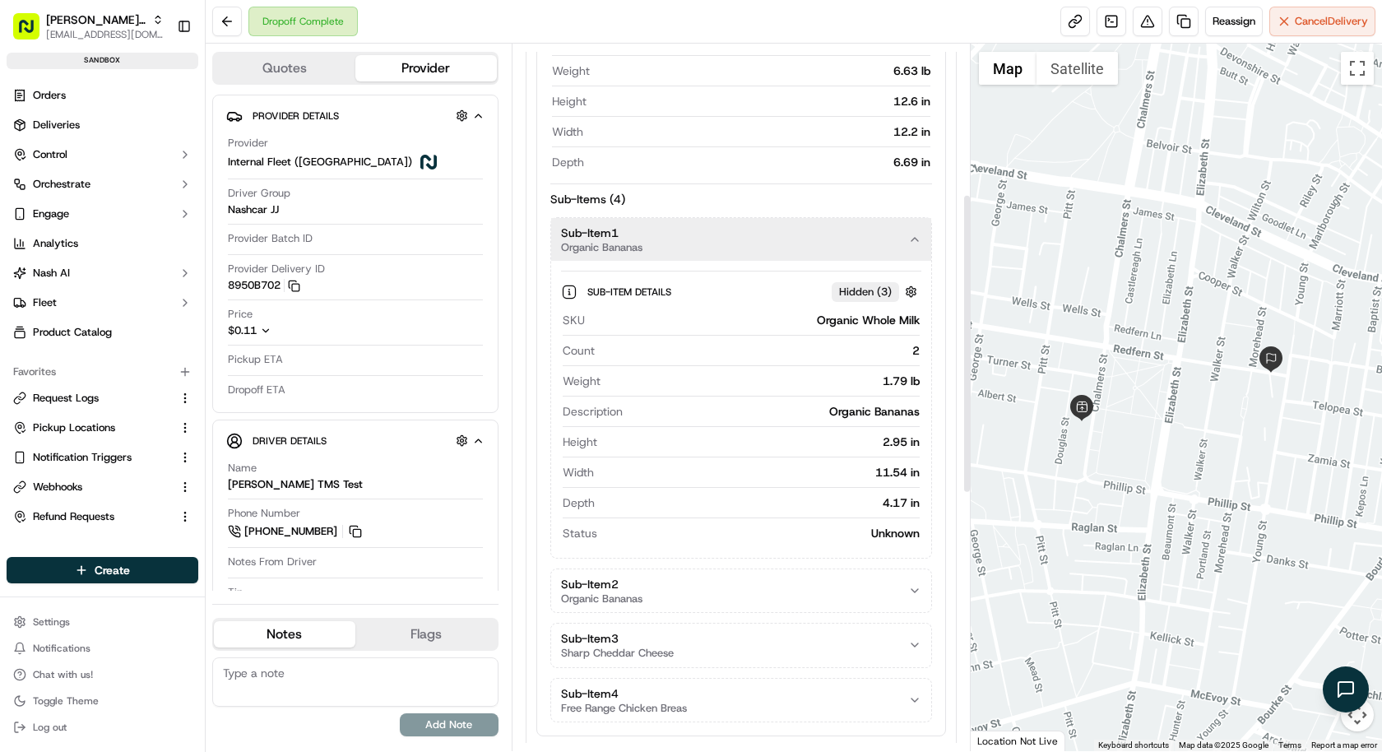
scroll to position [414, 0]
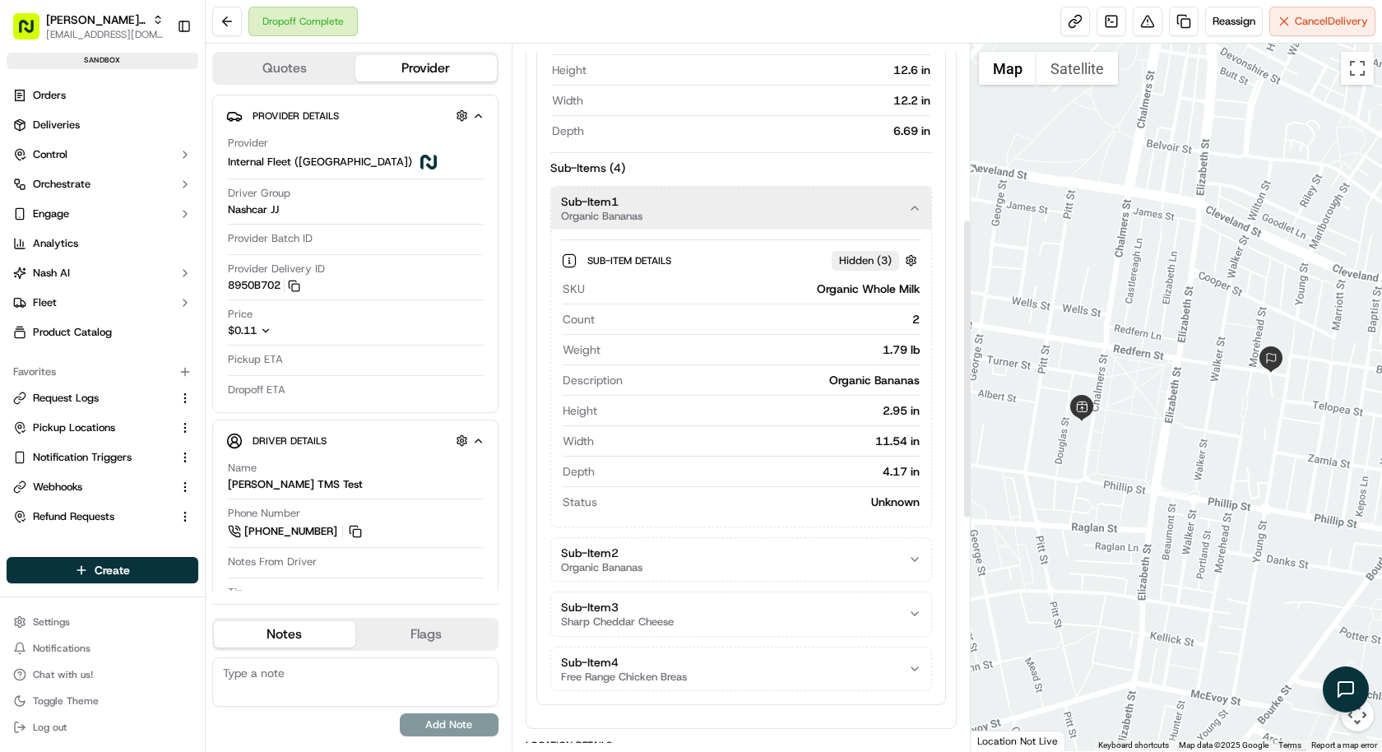
click at [790, 523] on div "Sub-Items ( 4 ) Sub-Item 1 Organic Bananas Sub-Item Details Hidden ( 3 ) SKU Or…" at bounding box center [741, 425] width 382 height 531
click at [787, 549] on button "Sub-Item 2 Organic Bananas" at bounding box center [741, 559] width 380 height 43
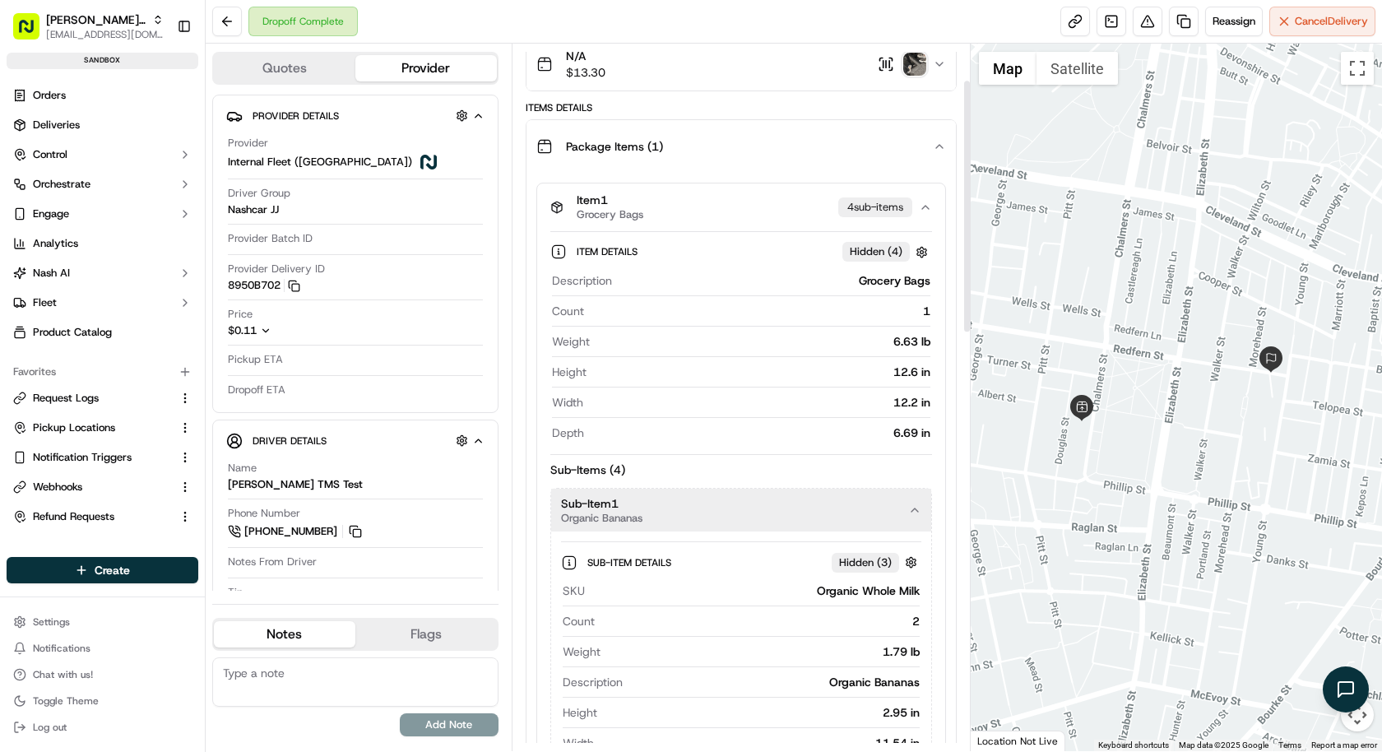
scroll to position [102, 0]
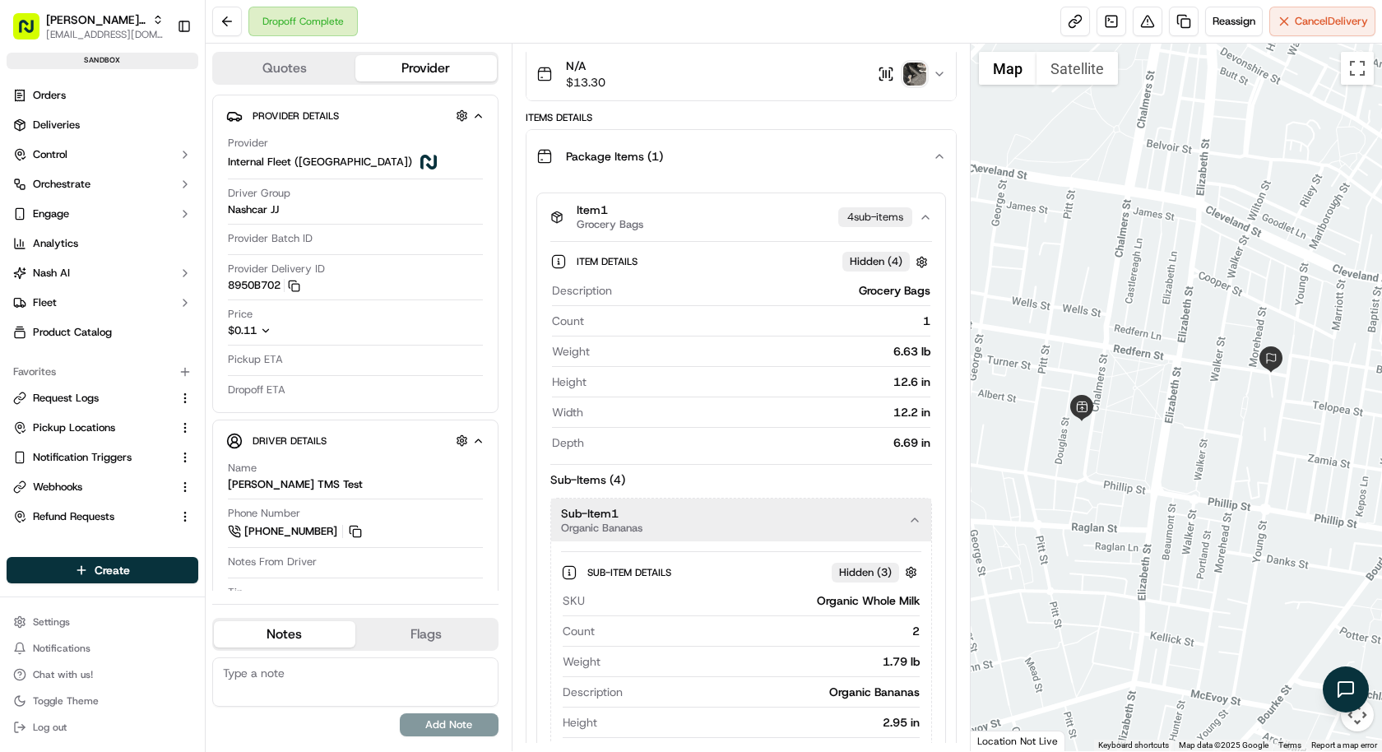
click at [798, 518] on button "Sub-Item 1 Organic Bananas" at bounding box center [741, 519] width 380 height 43
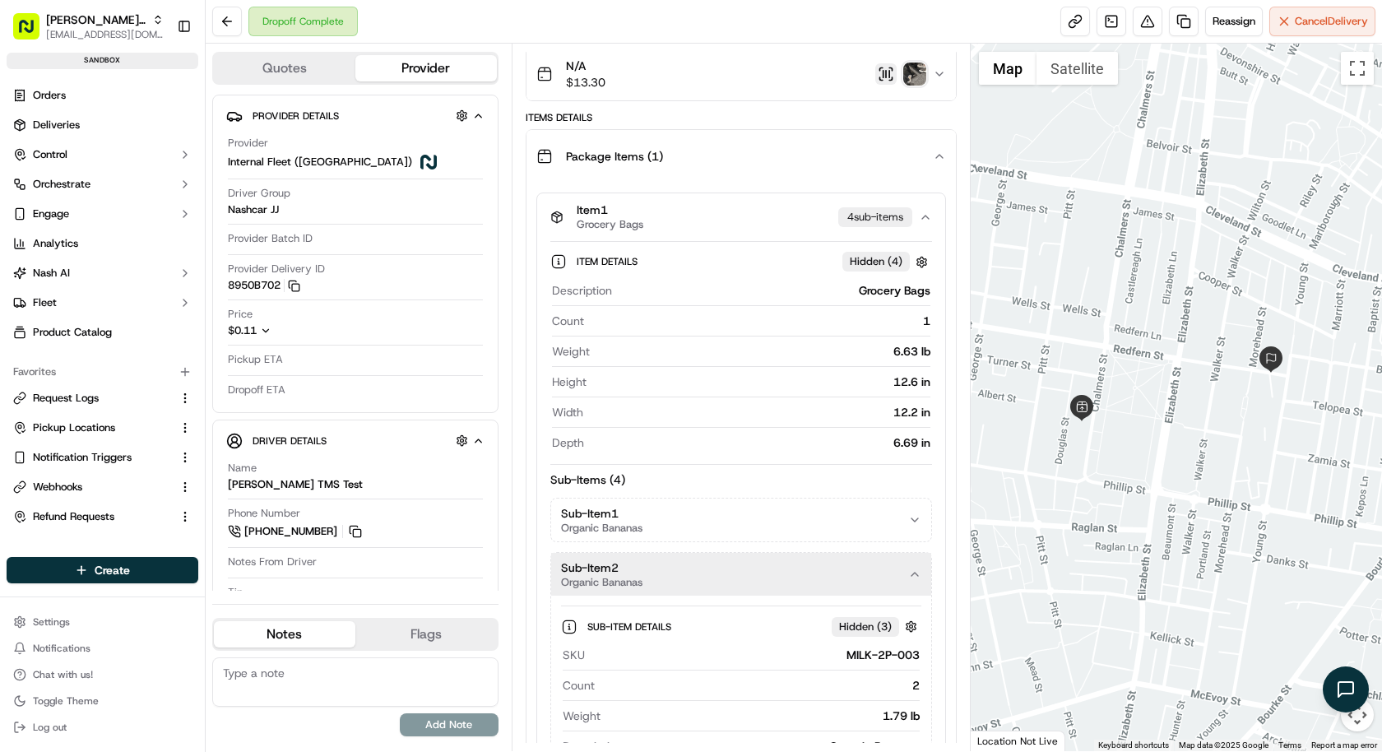
click at [886, 80] on button "button" at bounding box center [885, 73] width 21 height 21
click at [889, 70] on button "button" at bounding box center [885, 73] width 21 height 21
click at [916, 69] on img "button" at bounding box center [914, 73] width 23 height 23
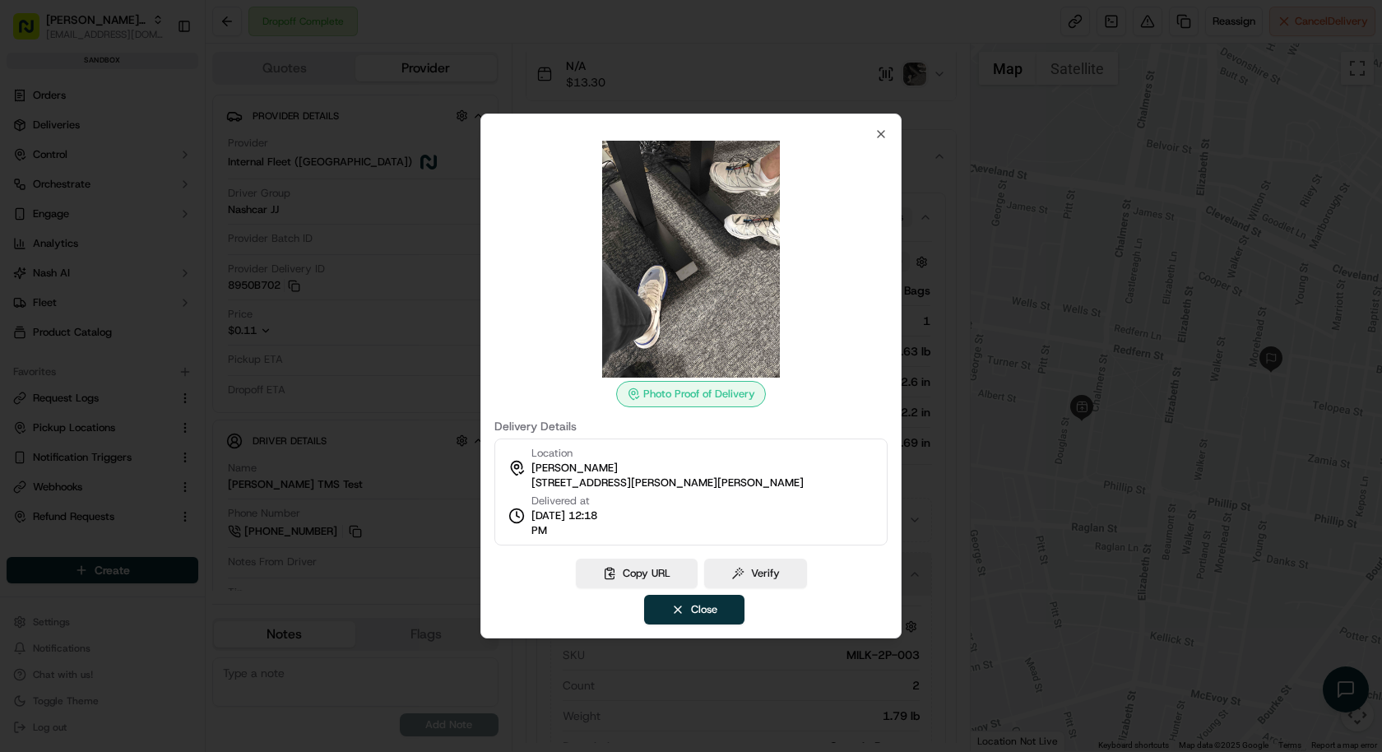
click at [887, 130] on div "Photo Proof of Delivery Delivery Details Location Kareem Kanaa 1 Redfern St, Re…" at bounding box center [690, 375] width 421 height 525
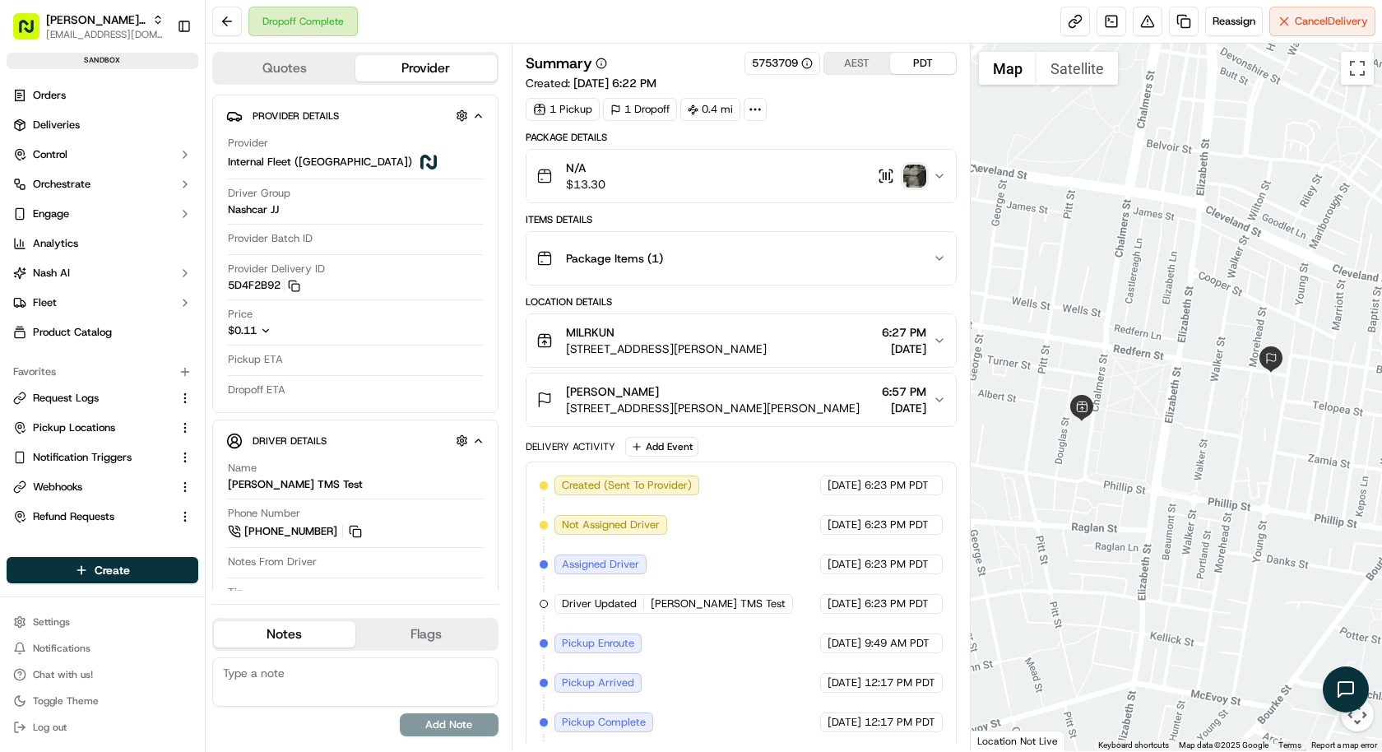
click at [782, 263] on div "Package Items ( 1 )" at bounding box center [734, 258] width 396 height 33
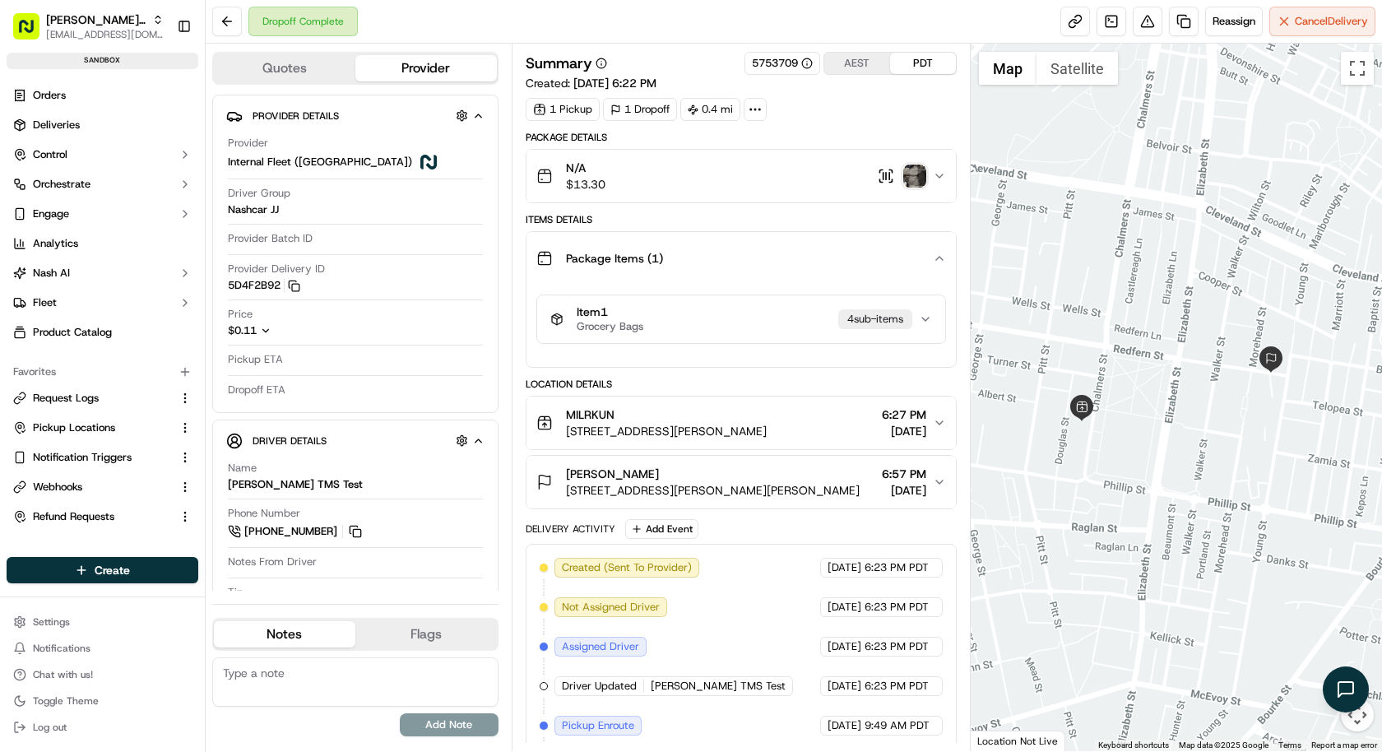
click at [876, 318] on div "4 sub-item s" at bounding box center [875, 319] width 74 height 20
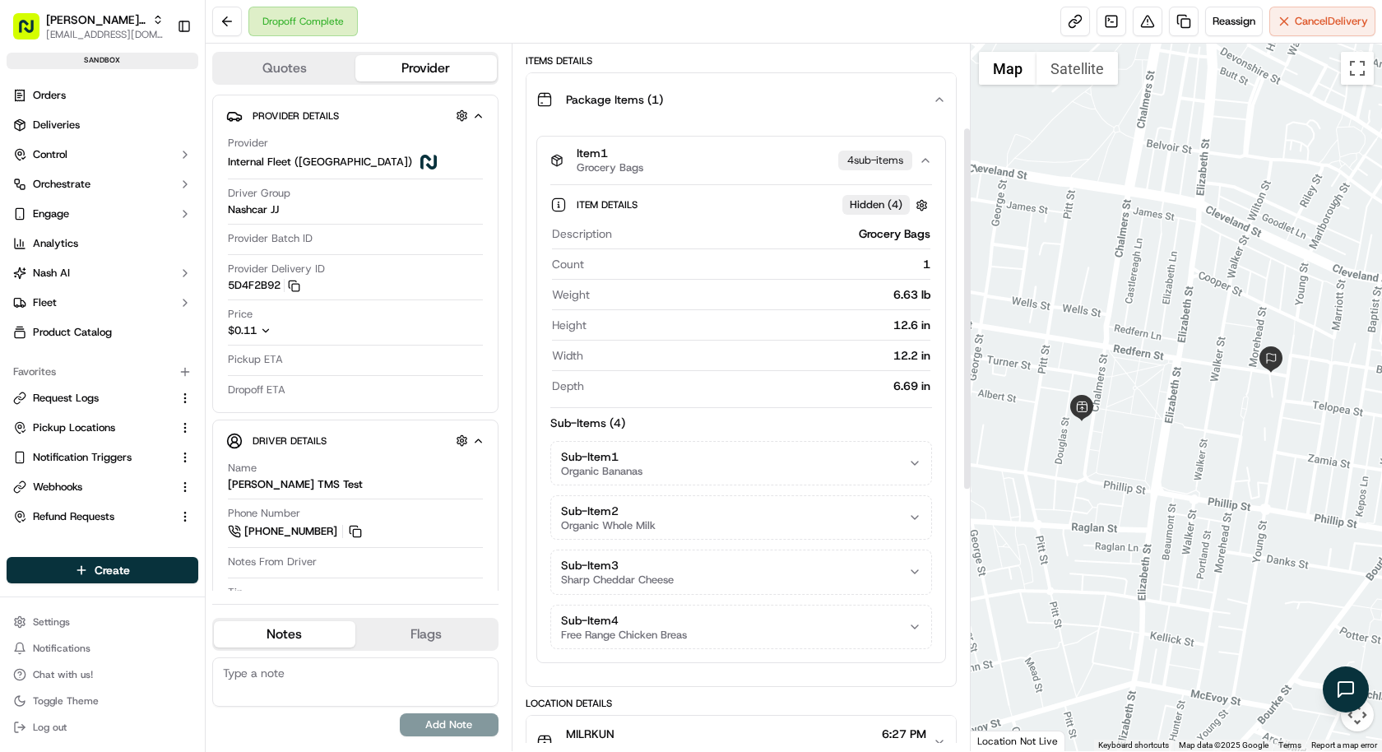
scroll to position [163, 0]
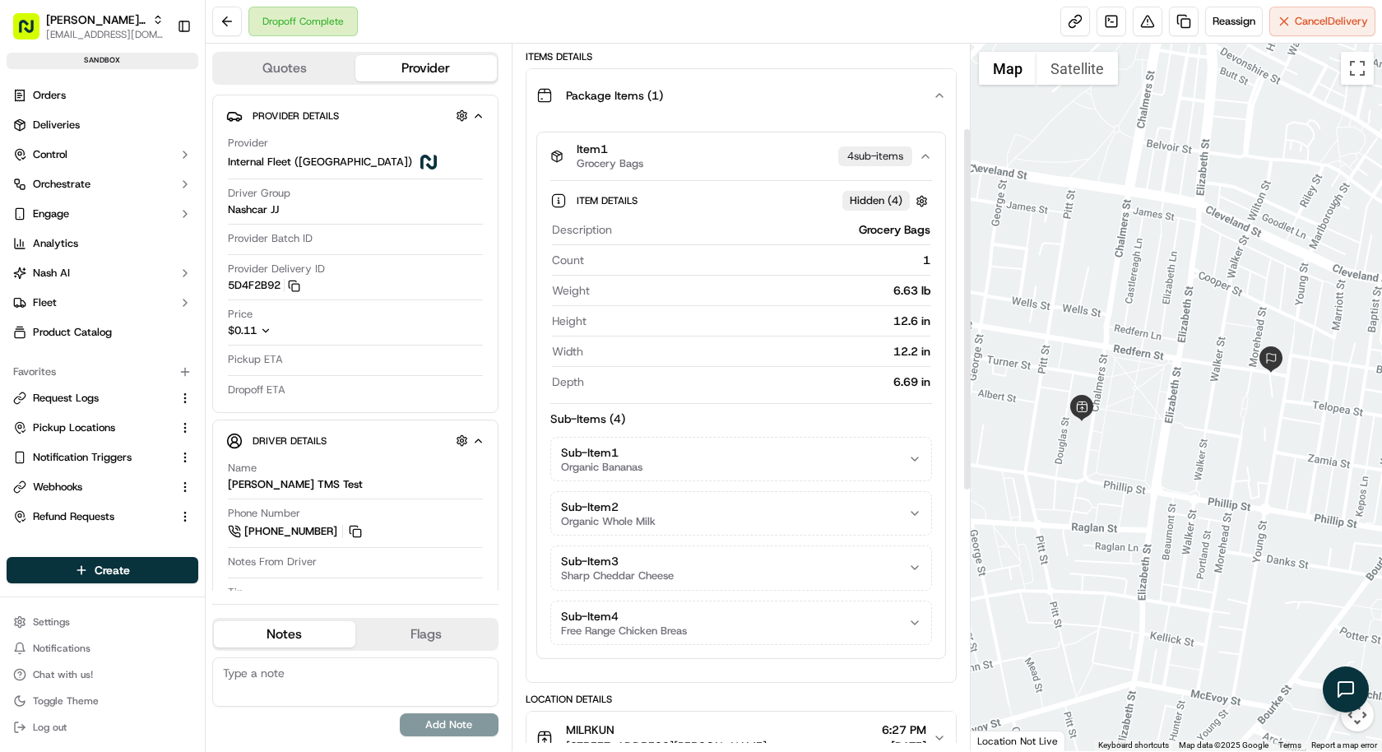
click at [711, 475] on div "Sub-Item 1 Organic Bananas" at bounding box center [741, 459] width 382 height 44
click at [714, 453] on button "Sub-Item 1 Organic Bananas" at bounding box center [741, 458] width 380 height 43
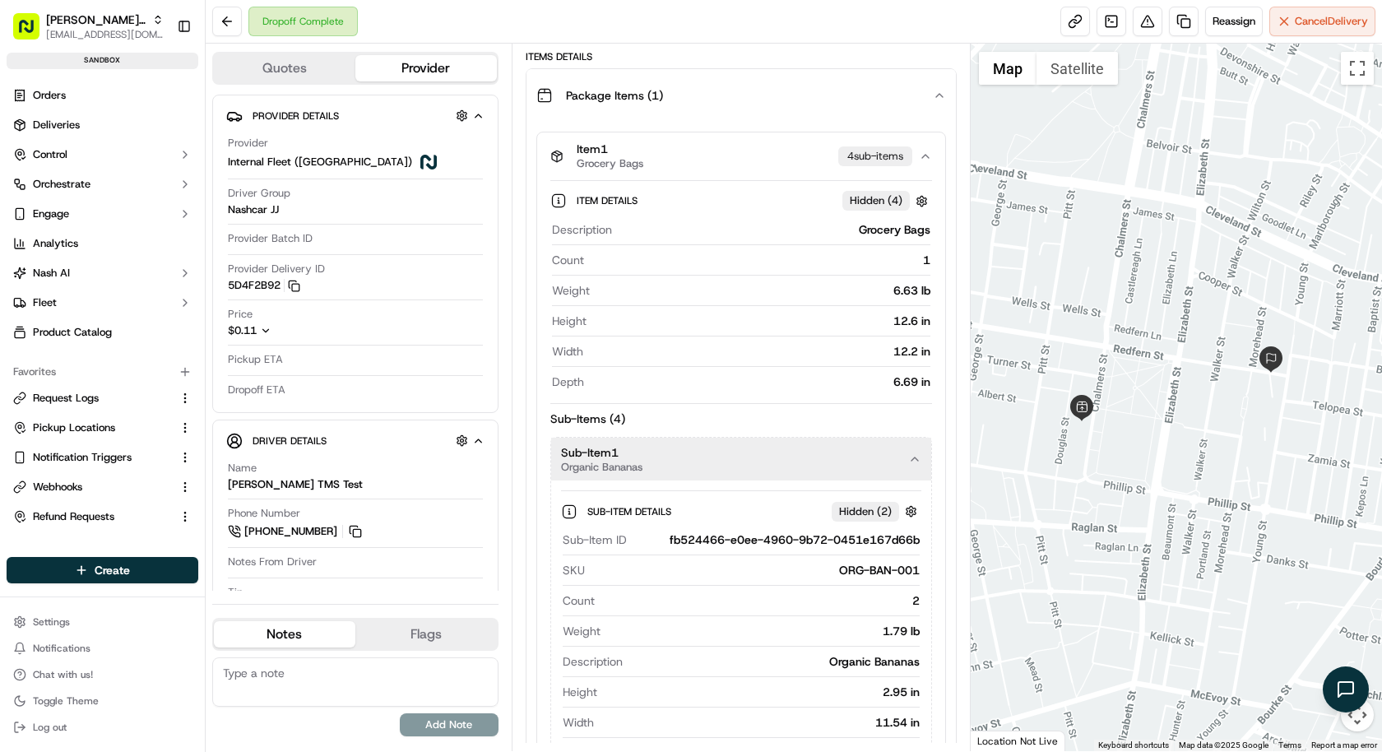
scroll to position [0, 0]
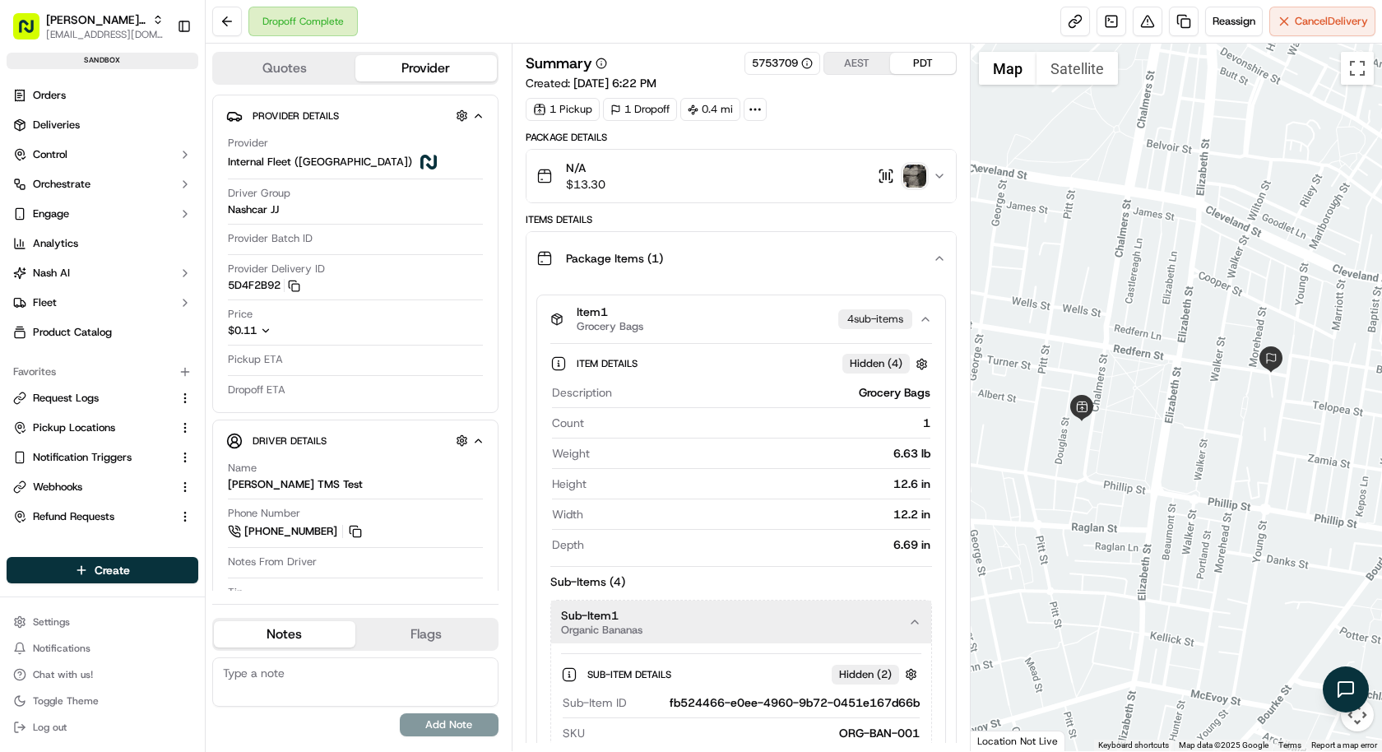
click at [625, 175] on div "N/A $13.30" at bounding box center [734, 176] width 396 height 33
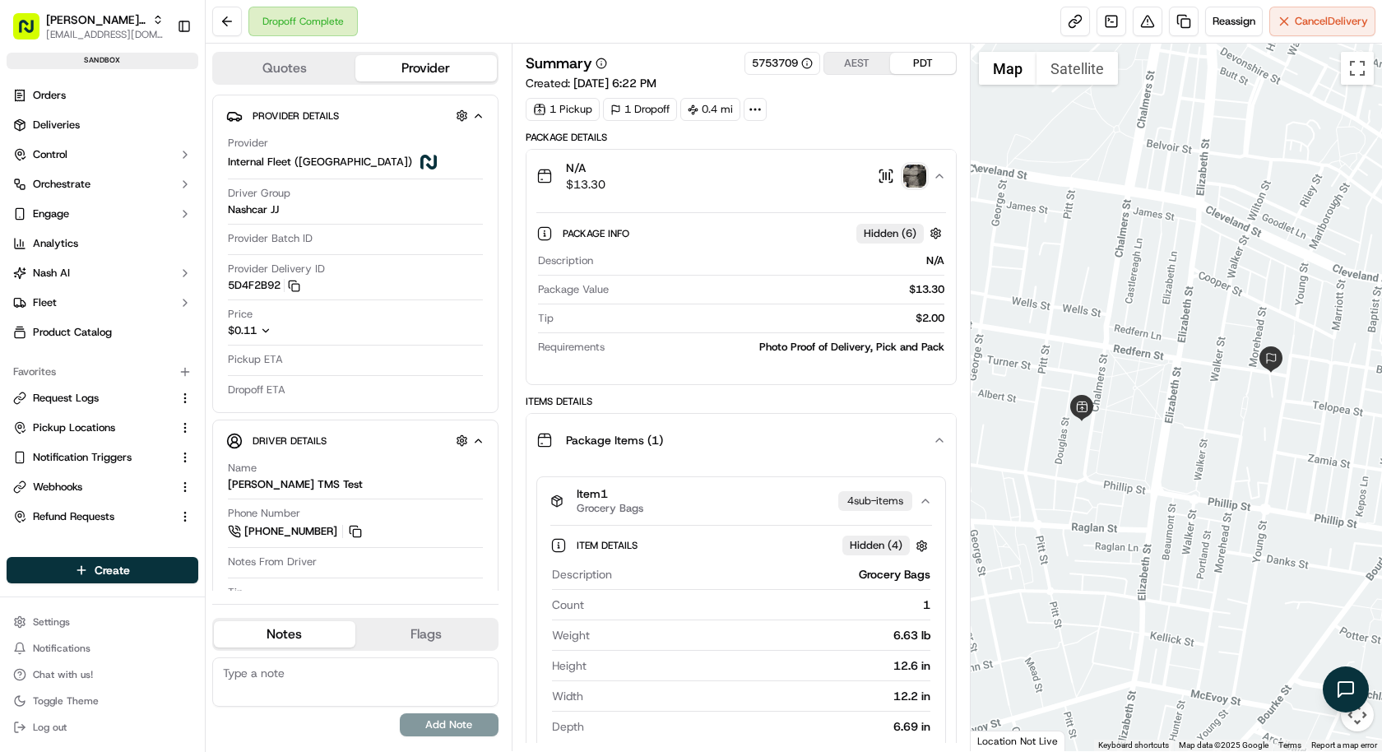
click at [640, 178] on div "N/A $13.30" at bounding box center [734, 176] width 396 height 33
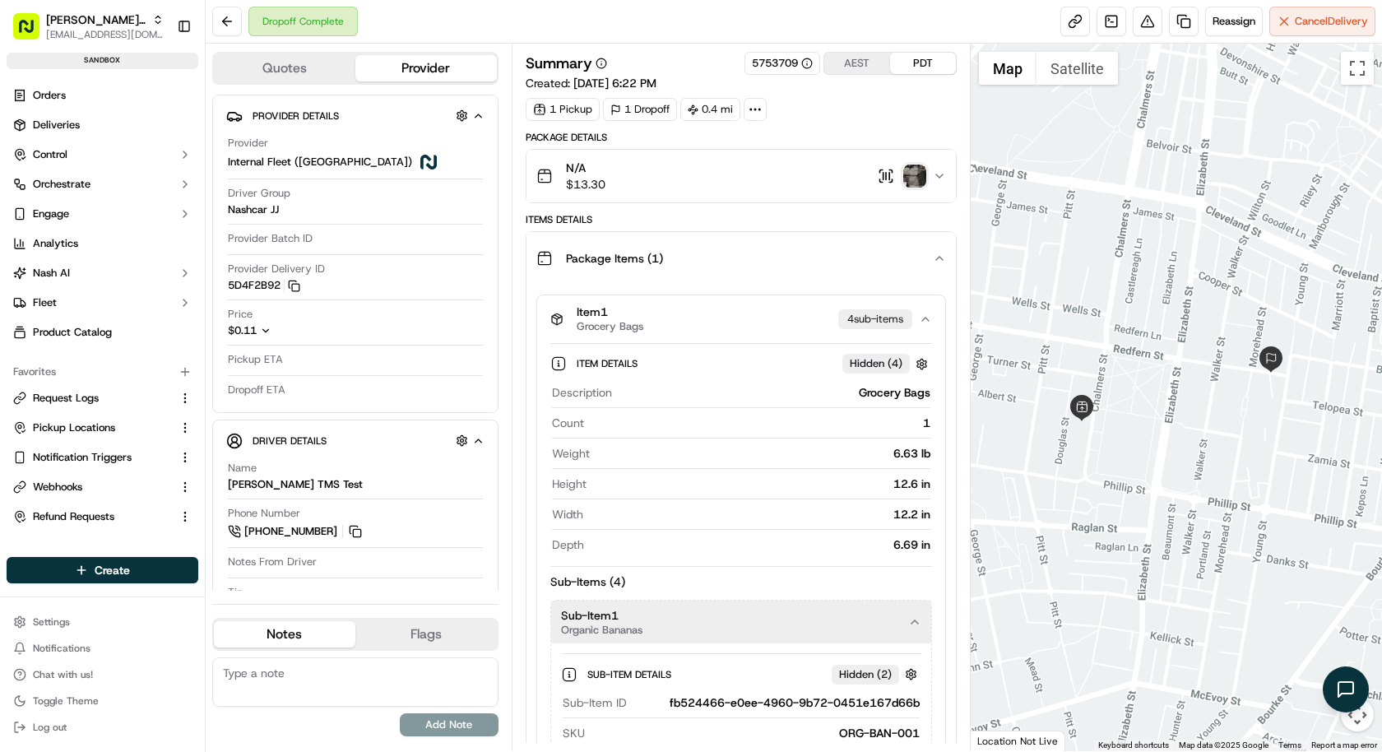
click at [639, 232] on button "Package Items ( 1 )" at bounding box center [740, 258] width 429 height 53
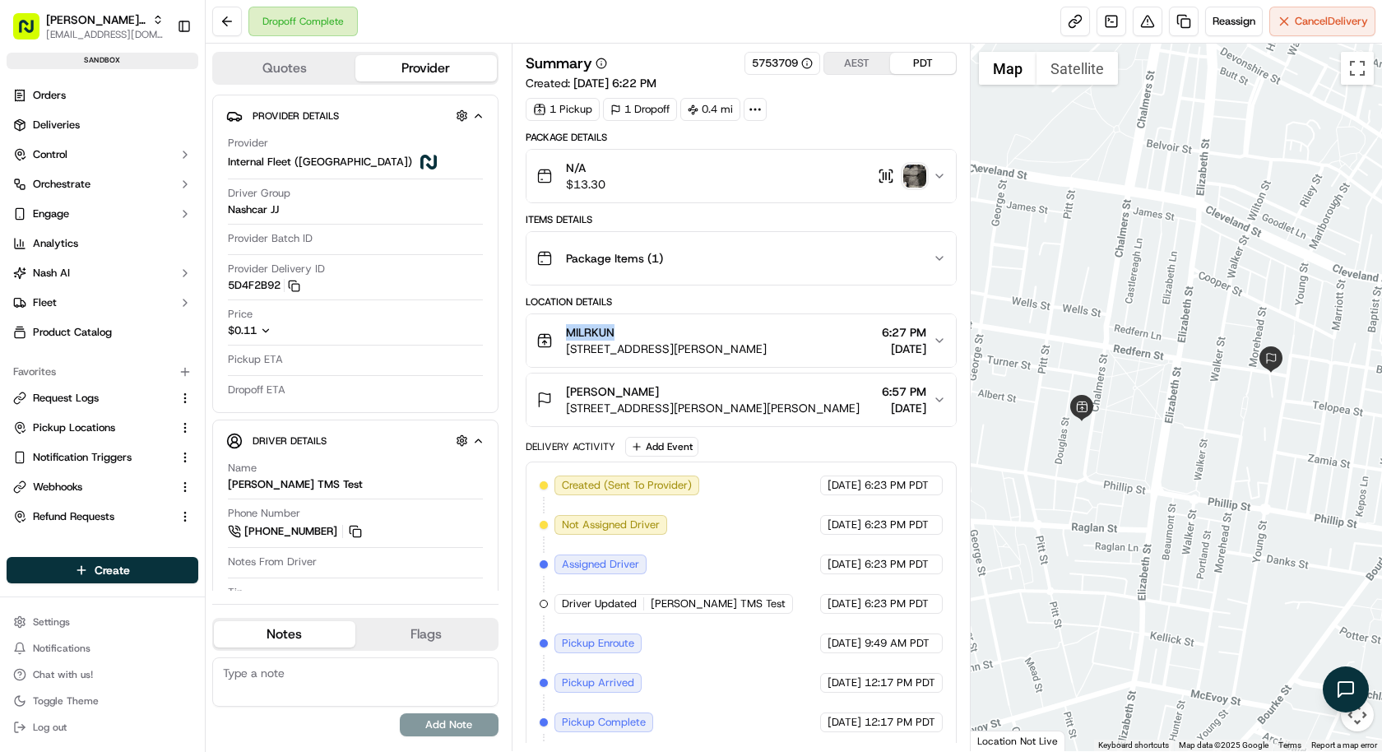
drag, startPoint x: 628, startPoint y: 330, endPoint x: 567, endPoint y: 330, distance: 60.9
click at [567, 330] on div "MILRKUN" at bounding box center [666, 332] width 201 height 16
copy span "MILRKUN"
click at [85, 428] on span "Pickup Locations" at bounding box center [74, 427] width 82 height 15
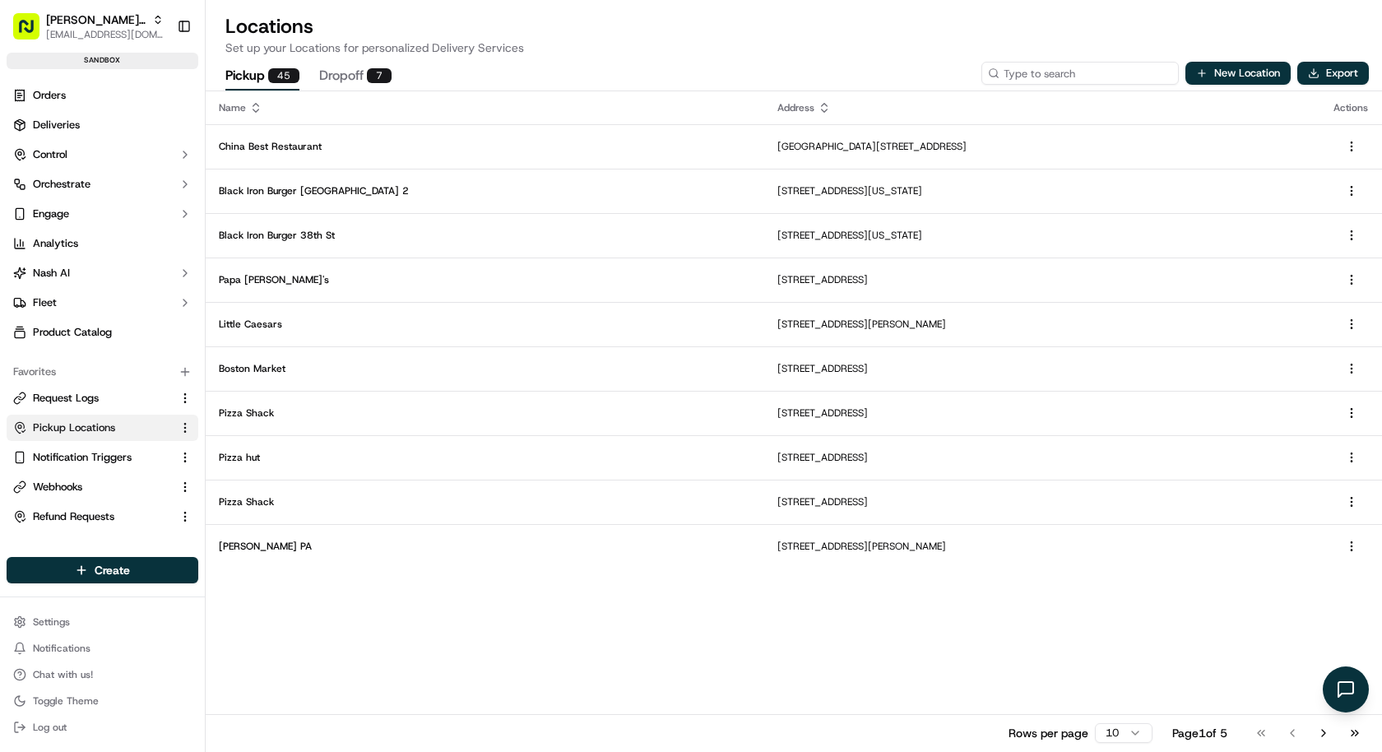
click at [1066, 66] on input at bounding box center [1079, 73] width 197 height 23
paste input "MILRKUN"
type input "MILRKUN"
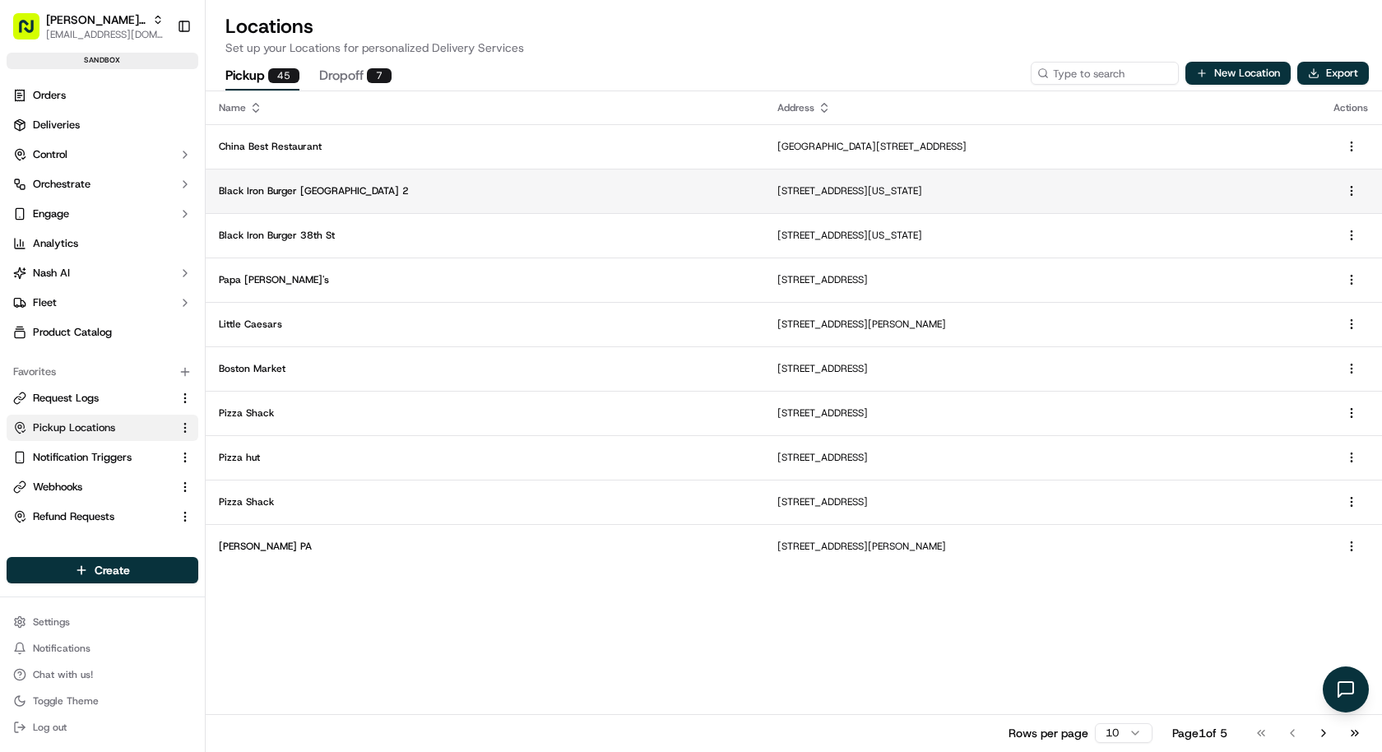
click at [764, 171] on td "245 W 38th St, New York, NY 10018, USA" at bounding box center [1042, 191] width 556 height 44
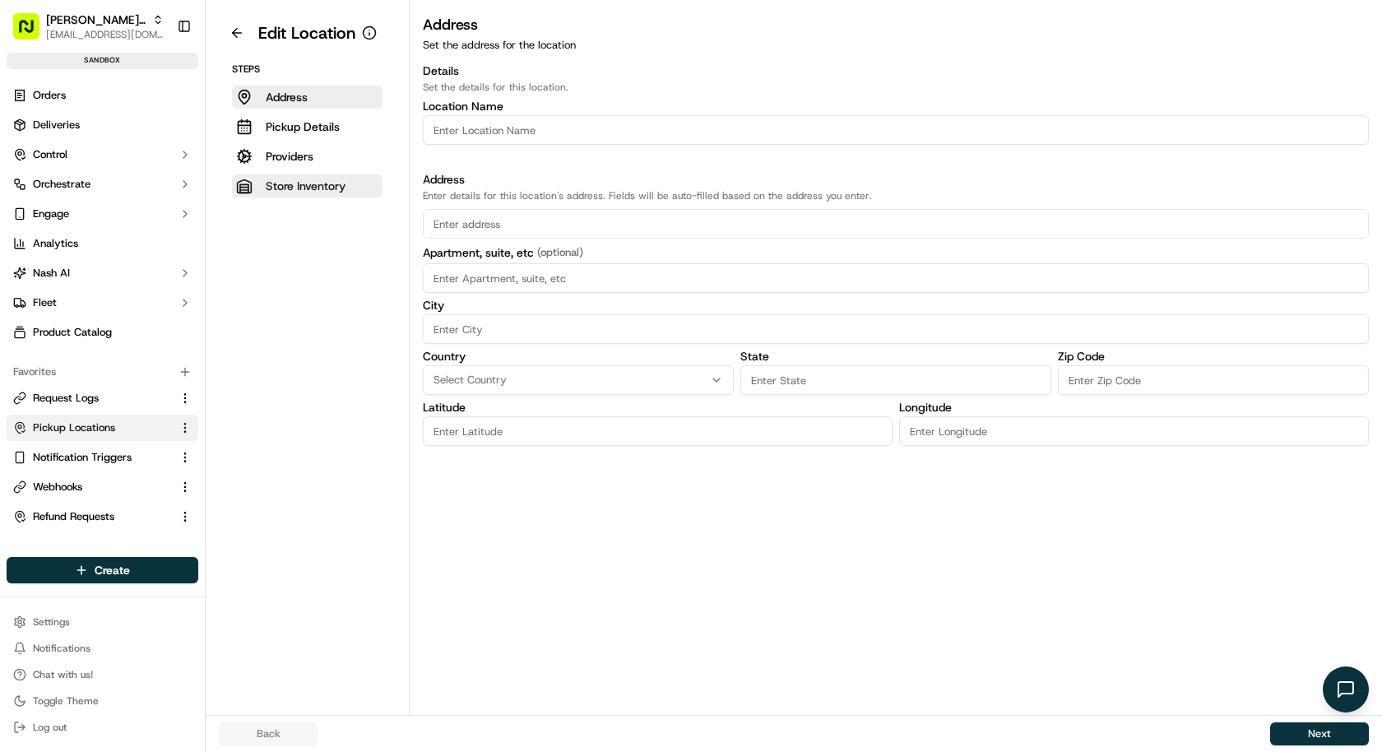
click at [305, 182] on p "Store Inventory" at bounding box center [306, 186] width 80 height 16
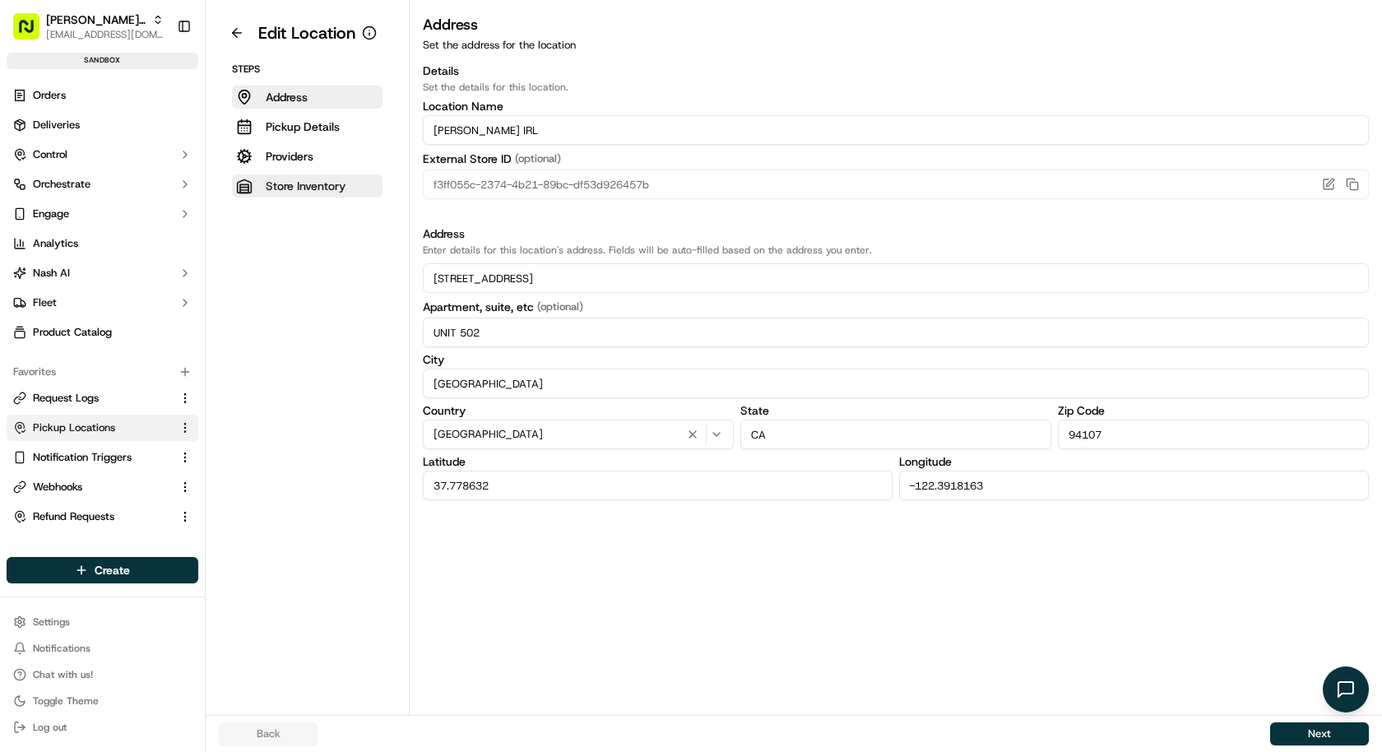
click at [286, 174] on button "Store Inventory" at bounding box center [307, 185] width 150 height 23
